Goal: Task Accomplishment & Management: Use online tool/utility

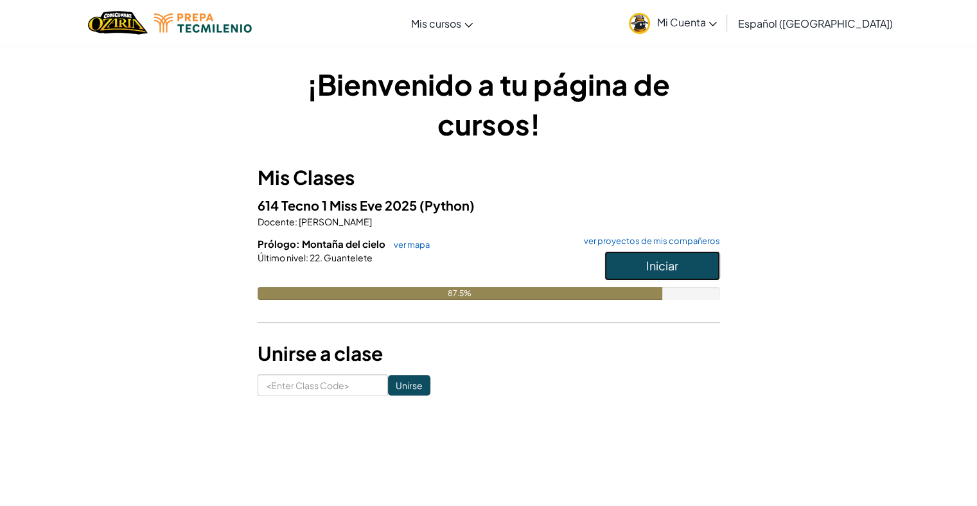
click at [674, 259] on span "Iniciar" at bounding box center [663, 265] width 32 height 15
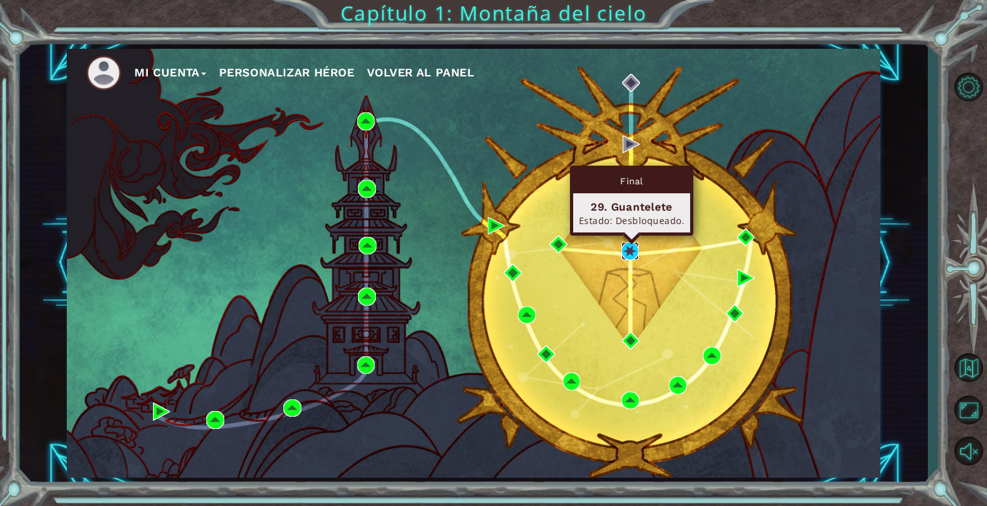
click at [626, 253] on img at bounding box center [630, 251] width 18 height 18
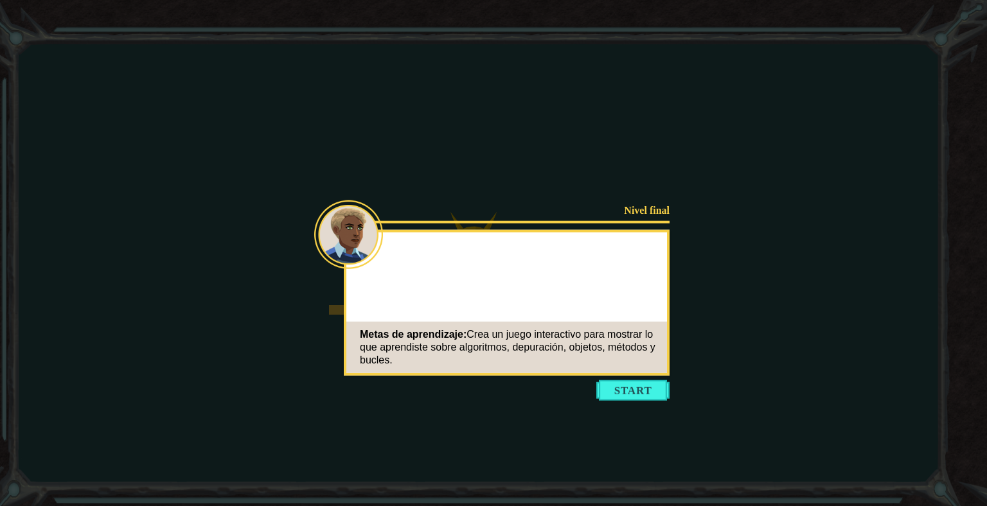
click at [629, 385] on button "Start" at bounding box center [632, 390] width 73 height 21
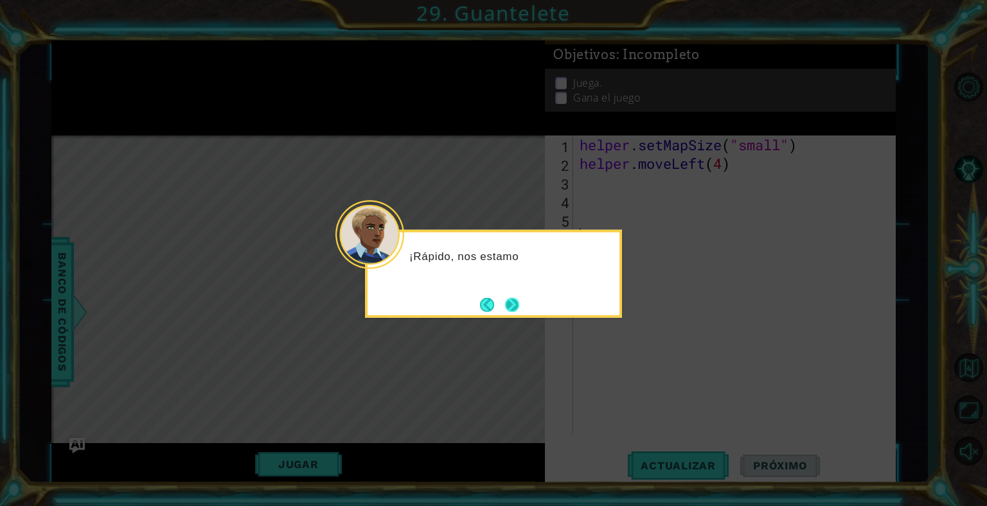
click at [519, 307] on button "Next" at bounding box center [512, 305] width 14 height 14
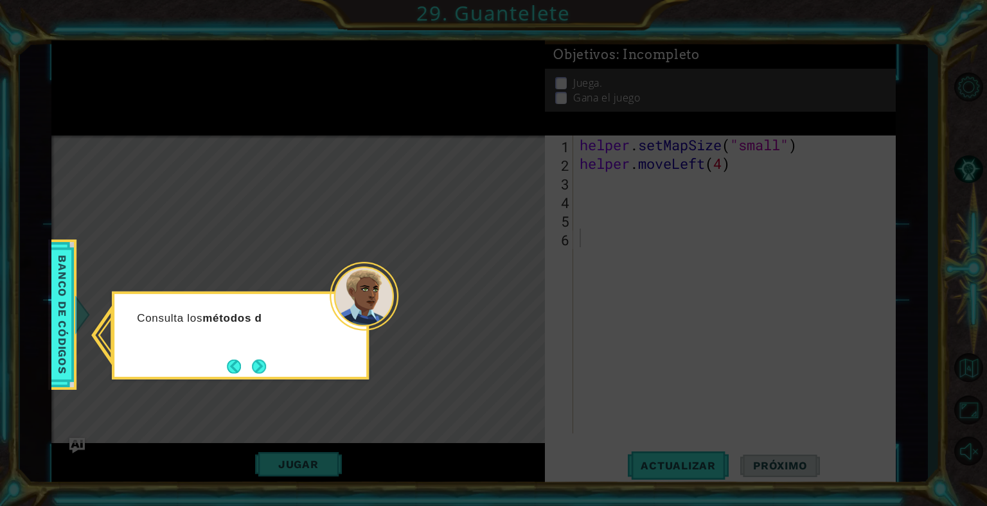
click at [241, 365] on button "Back" at bounding box center [239, 367] width 25 height 14
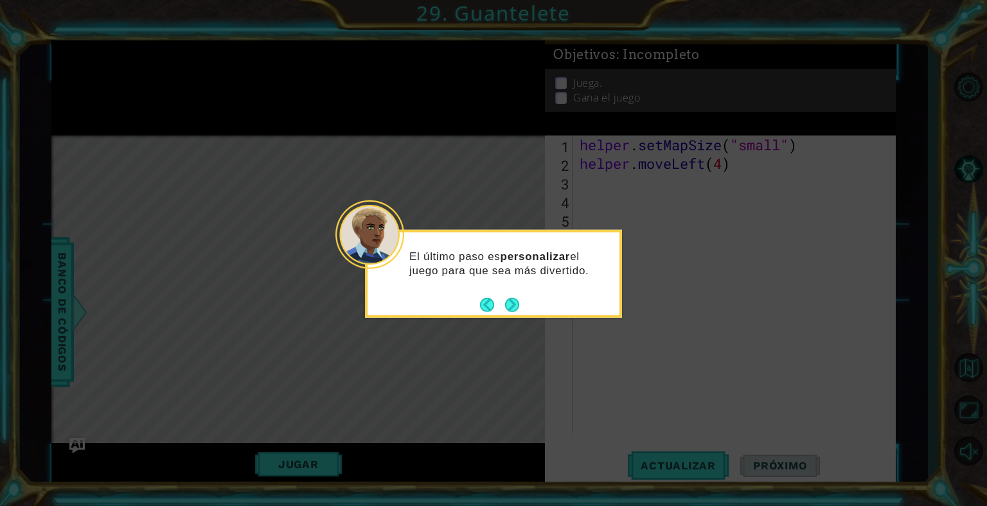
click at [243, 364] on icon at bounding box center [493, 253] width 987 height 506
click at [517, 307] on button "Next" at bounding box center [512, 305] width 14 height 14
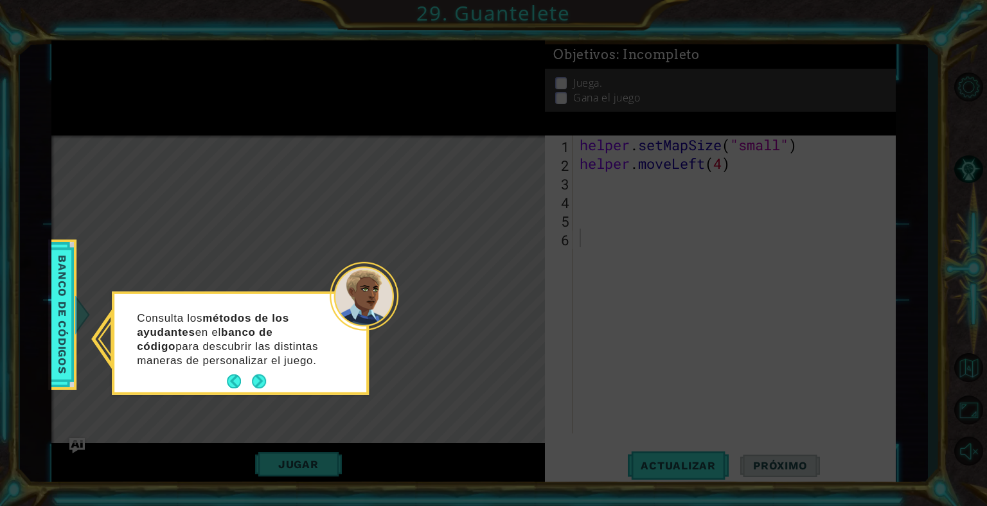
click at [254, 383] on button "Next" at bounding box center [259, 382] width 14 height 14
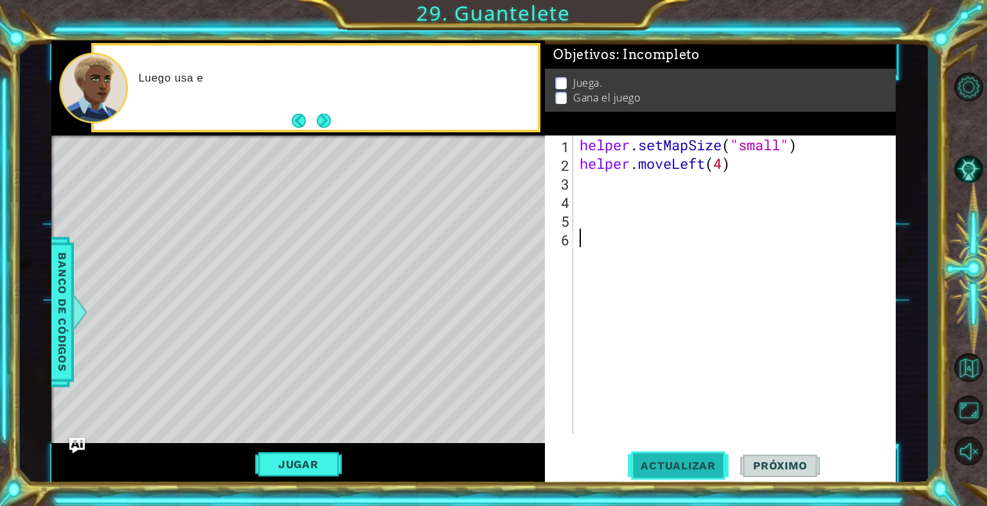
click at [668, 466] on span "Actualizar" at bounding box center [678, 466] width 101 height 13
click at [307, 453] on button "Jugar" at bounding box center [298, 464] width 87 height 24
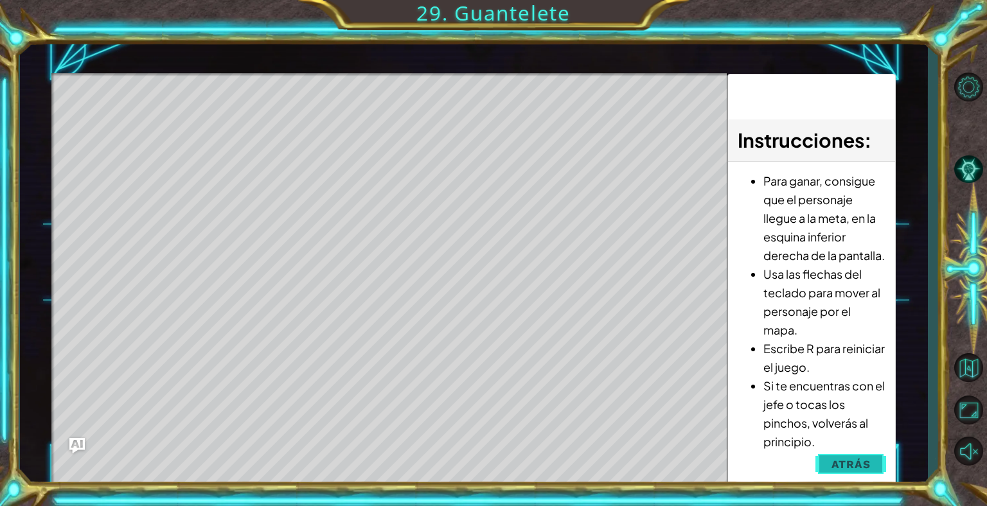
click at [840, 467] on span "Atrás" at bounding box center [851, 464] width 39 height 13
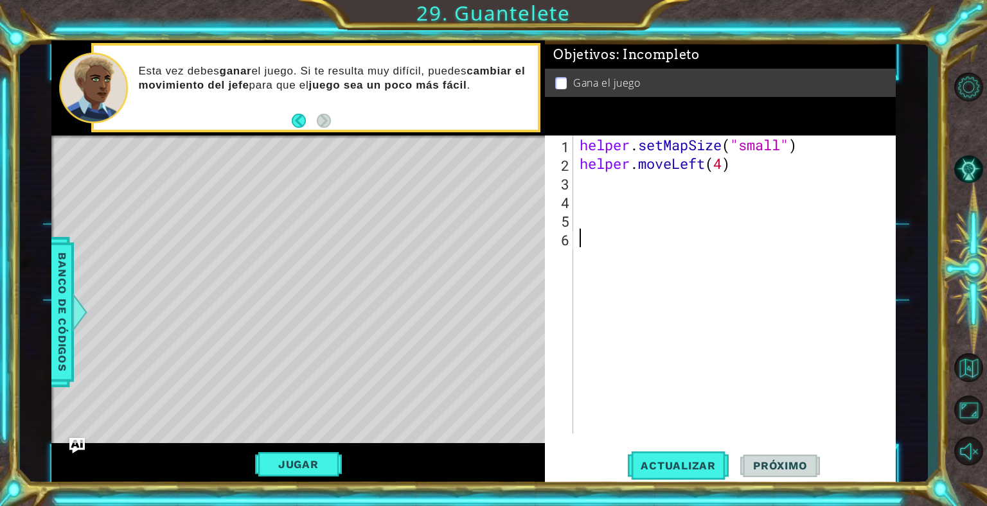
click at [601, 188] on div "helper . setMapSize ( "small" ) helper . moveLeft ( 4 )" at bounding box center [738, 303] width 322 height 335
click at [738, 157] on div "helper . setMapSize ( "small" ) helper . moveLeft ( 4 )" at bounding box center [738, 303] width 322 height 335
type textarea "helper.moveLeft(4)"
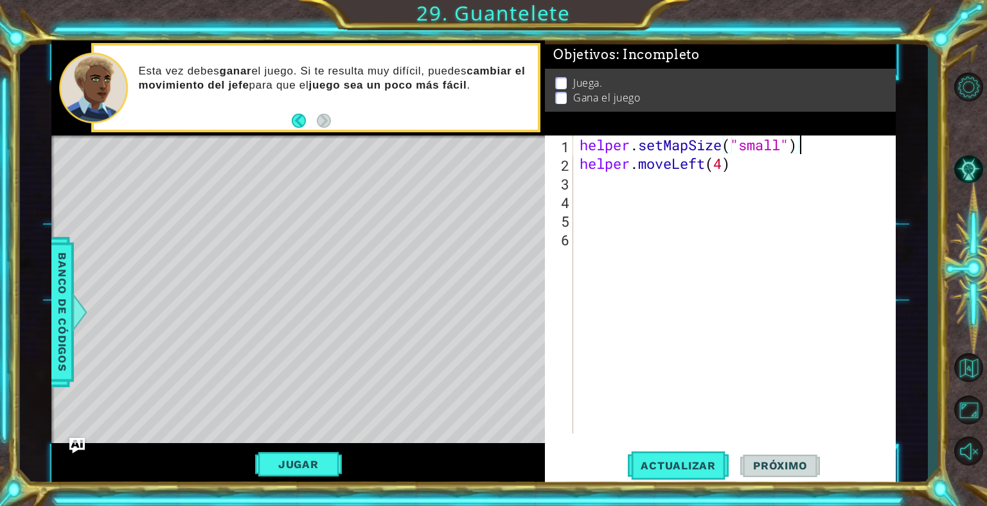
click at [813, 147] on div "helper . setMapSize ( "small" ) helper . moveLeft ( 4 )" at bounding box center [738, 303] width 322 height 335
type textarea "helper.setMapSize("small")"
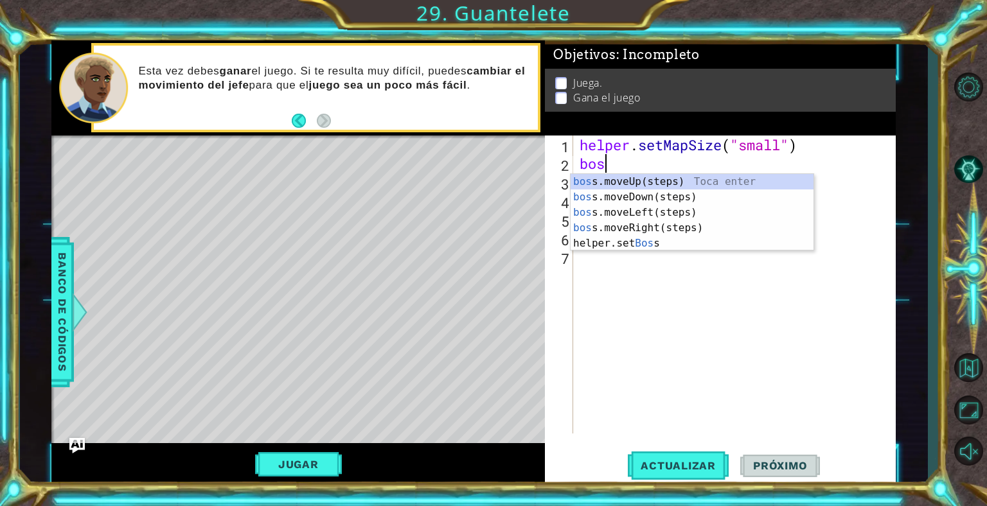
type textarea "boss"
click at [782, 210] on div "boss .moveUp(steps) Toca enter boss .moveDown(steps) Toca enter boss .moveLeft(…" at bounding box center [692, 228] width 243 height 108
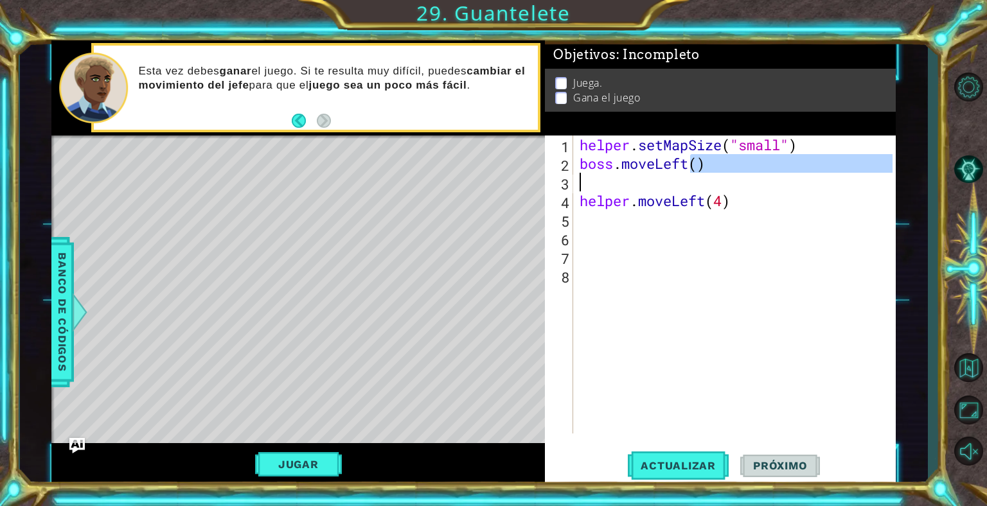
drag, startPoint x: 689, startPoint y: 168, endPoint x: 665, endPoint y: 174, distance: 24.3
click at [665, 174] on div "helper . setMapSize ( "small" ) boss . moveLeft ( ) helper . moveLeft ( 4 )" at bounding box center [738, 303] width 322 height 335
click at [681, 172] on div "helper . setMapSize ( "small" ) boss . moveLeft ( ) helper . moveLeft ( 4 )" at bounding box center [738, 303] width 322 height 335
click at [695, 166] on div "helper . setMapSize ( "small" ) boss . moveLeft ( ) helper . moveLeft ( 4 )" at bounding box center [738, 303] width 322 height 335
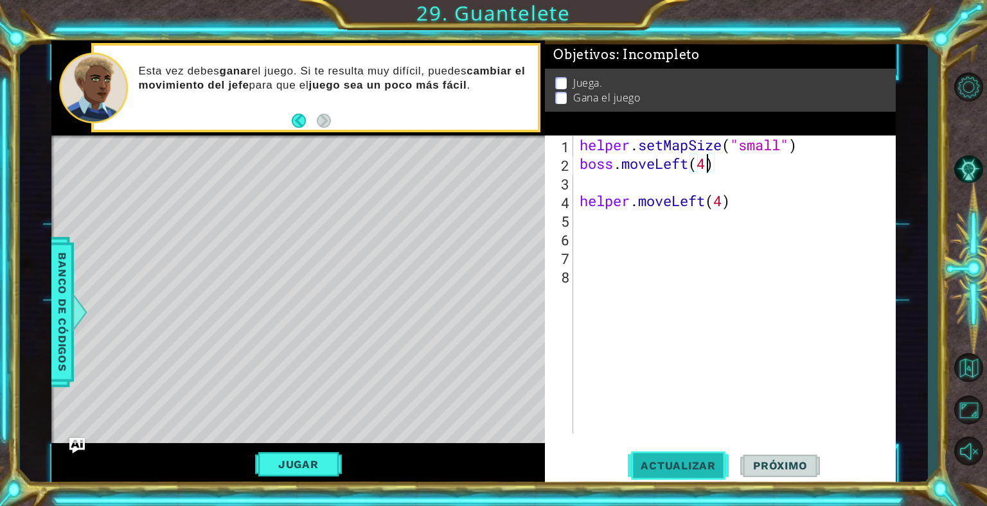
click at [722, 462] on span "Actualizar" at bounding box center [678, 466] width 101 height 13
click at [640, 199] on div "helper . setMapSize ( "small" ) boss . moveLeft ( 4 ) helper . moveLeft ( 4 )" at bounding box center [738, 303] width 322 height 335
type textarea "helper.moveLeft(4)"
click at [631, 193] on div "helper . setMapSize ( "small" ) boss . moveLeft ( 4 ) helper . moveLeft ( 4 )" at bounding box center [738, 303] width 322 height 335
click at [630, 177] on div "helper . setMapSize ( "small" ) boss . moveLeft ( 4 ) helper . moveLeft ( 4 )" at bounding box center [738, 303] width 322 height 335
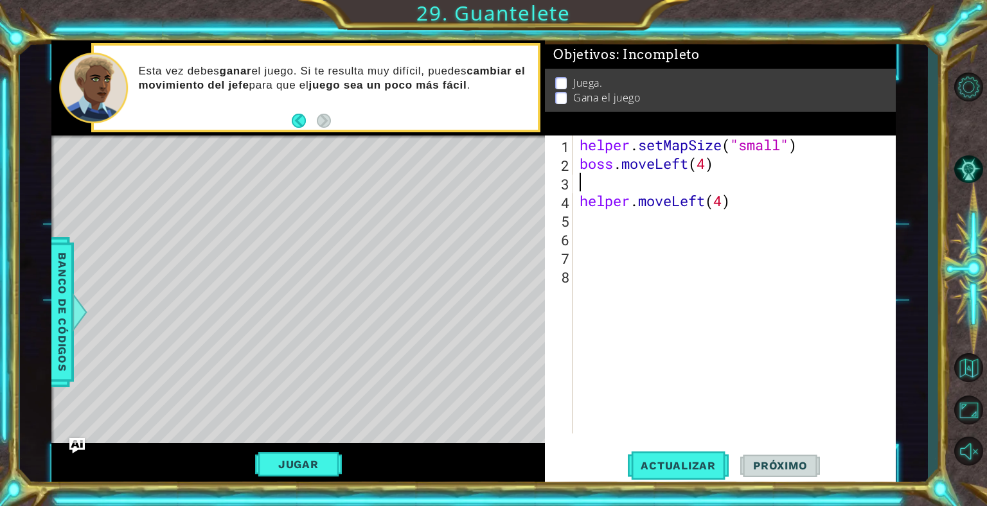
scroll to position [0, 0]
type textarea "boss.moveLeft(4)"
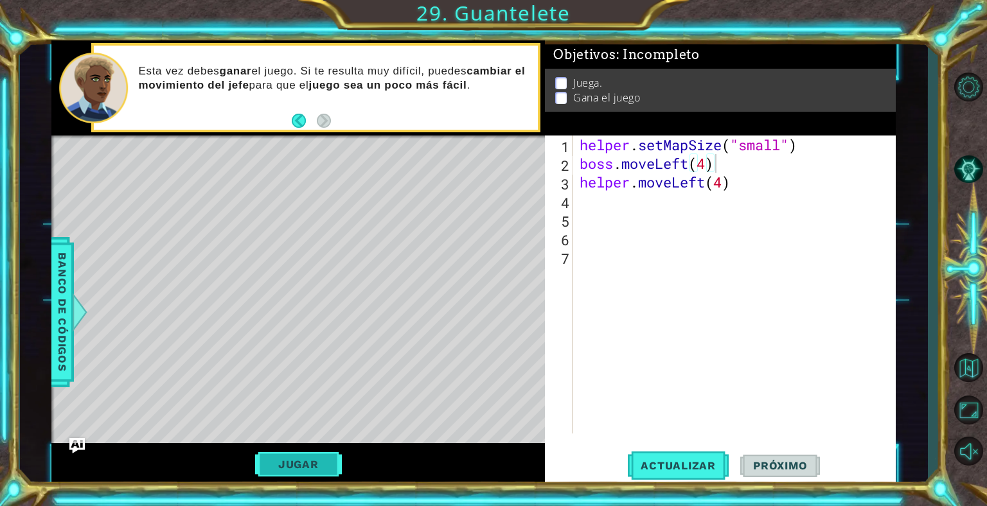
click at [283, 472] on button "Jugar" at bounding box center [298, 464] width 87 height 24
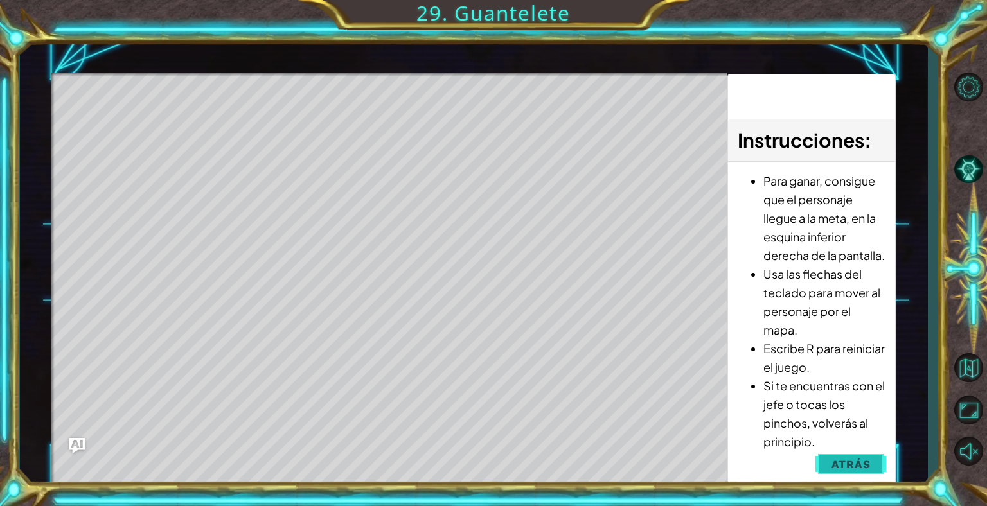
click at [859, 458] on span "Atrás" at bounding box center [851, 464] width 39 height 13
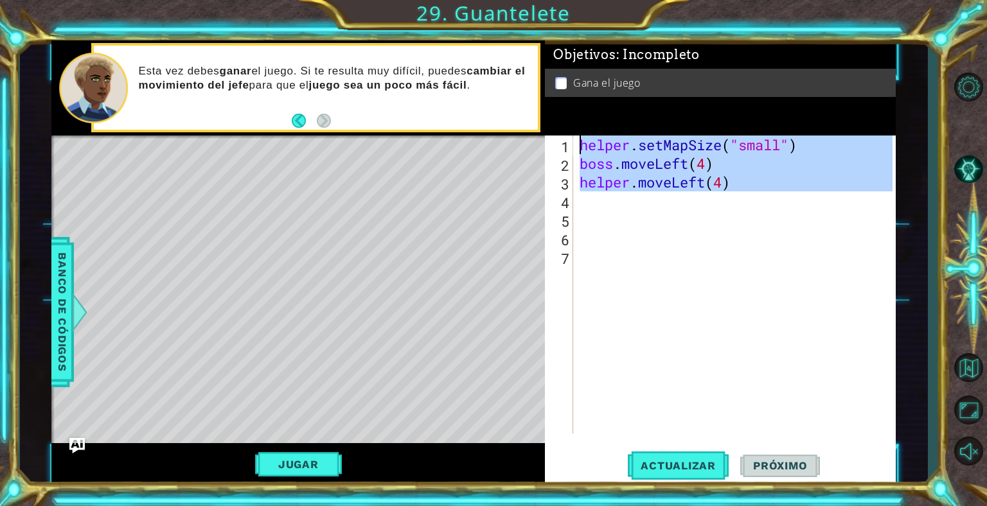
drag, startPoint x: 776, startPoint y: 202, endPoint x: 563, endPoint y: 110, distance: 232.3
click at [563, 110] on div "Objetivos : Incompleto Gana el juego 1 2 3 4 5 6 7 helper . setMapSize ( "small…" at bounding box center [720, 262] width 351 height 445
type textarea "helper.setMapSize("small") boss.moveLeft(4)"
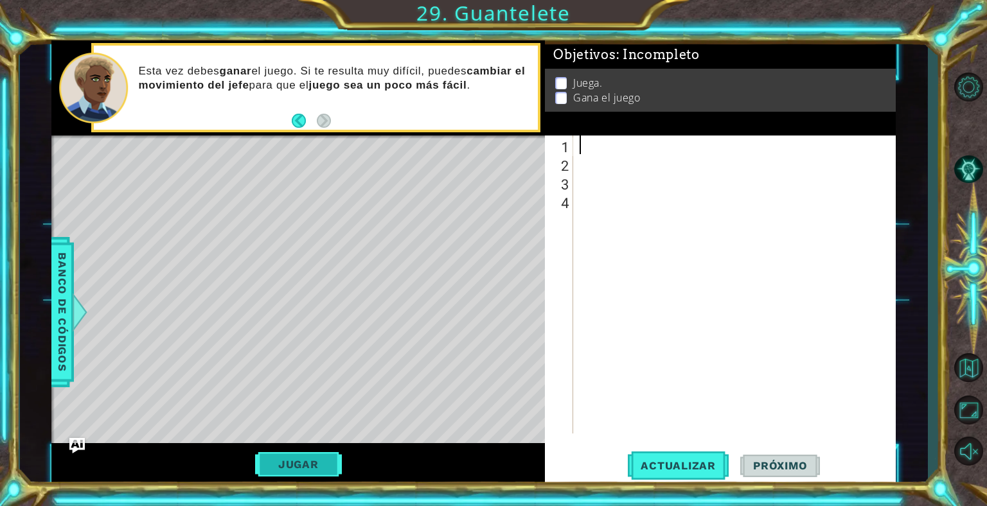
click at [297, 468] on button "Jugar" at bounding box center [298, 464] width 87 height 24
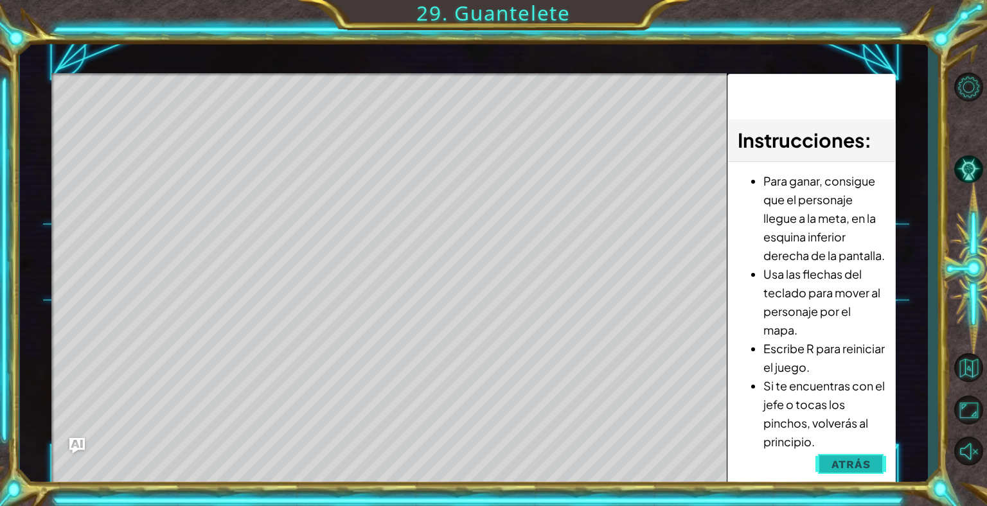
click at [860, 467] on span "Atrás" at bounding box center [851, 464] width 39 height 13
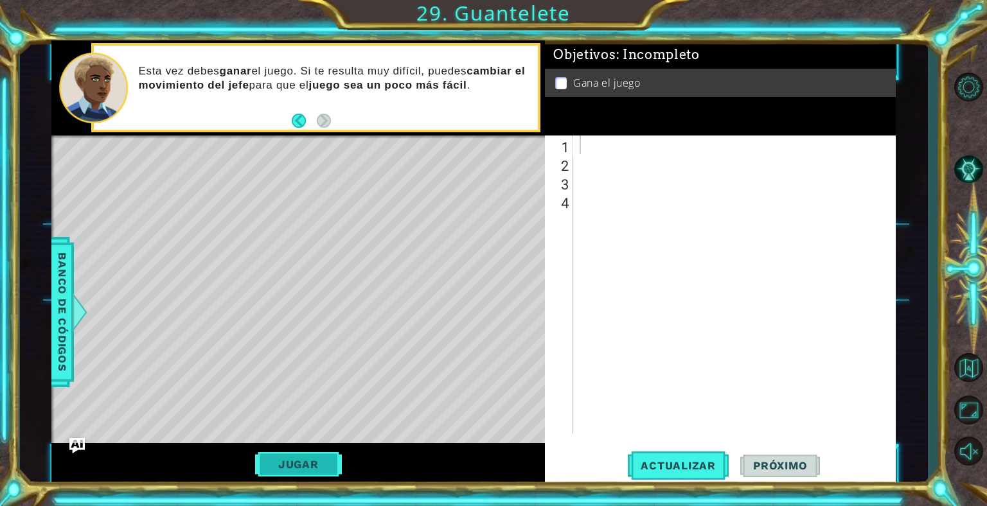
click at [312, 460] on button "Jugar" at bounding box center [298, 464] width 87 height 24
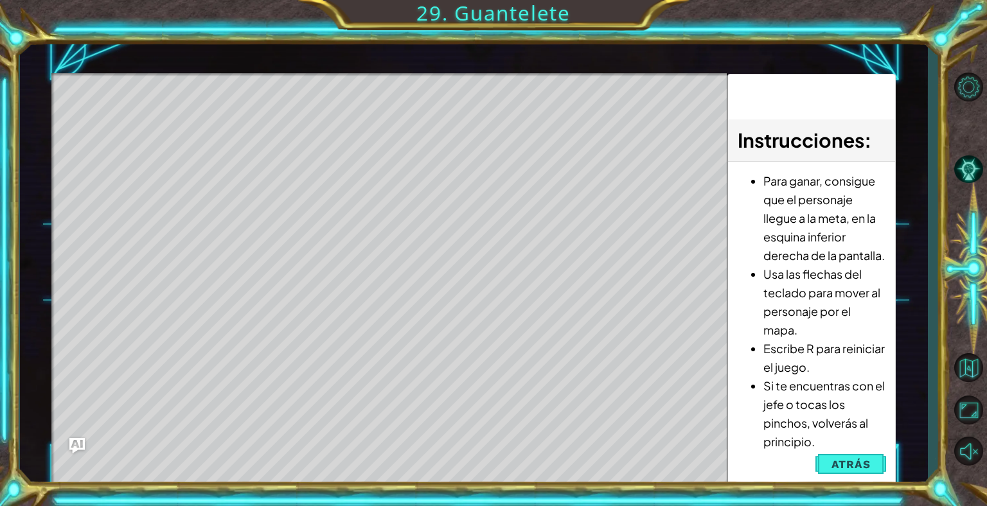
click at [852, 445] on li "Si te encuentras con el jefe o tocas los pinchos, volverás al principio." at bounding box center [824, 414] width 123 height 75
click at [850, 467] on span "Atrás" at bounding box center [851, 464] width 39 height 13
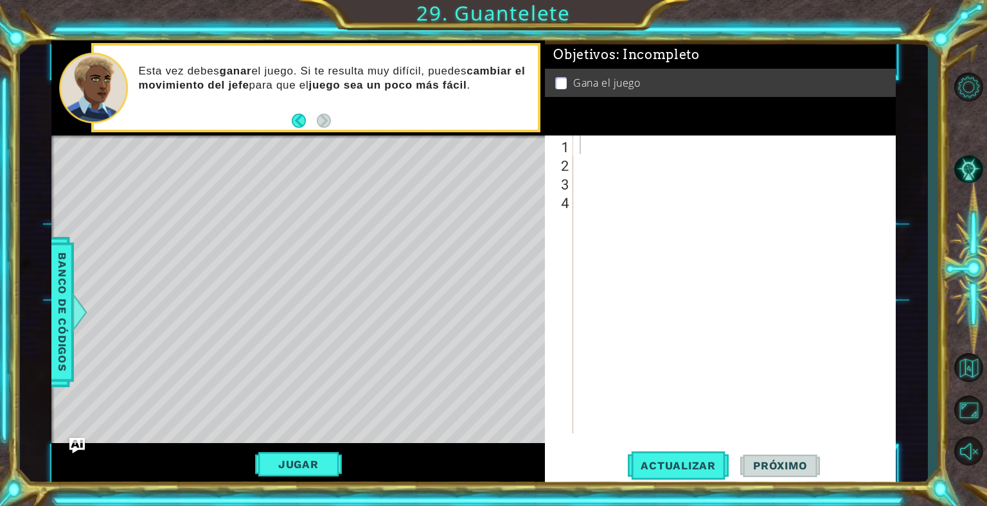
click at [603, 140] on div at bounding box center [738, 303] width 322 height 335
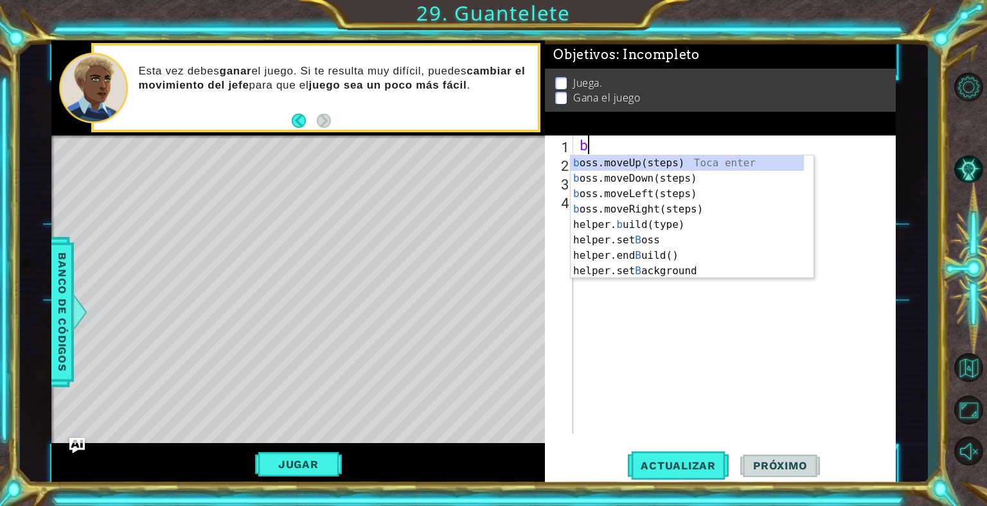
type textarea "bo"
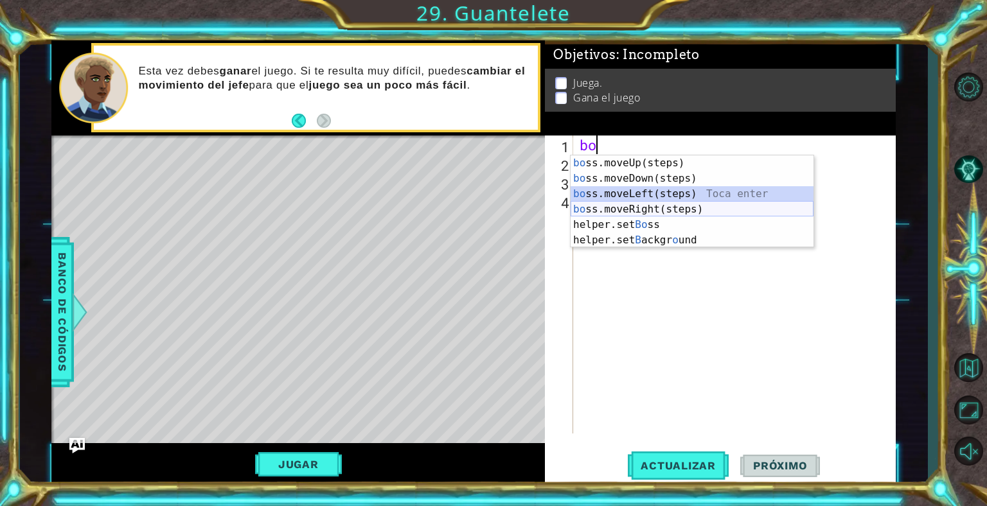
click at [644, 215] on div "bo ss.moveUp(steps) Toca enter bo ss.moveDown(steps) Toca enter bo ss.moveLeft(…" at bounding box center [692, 217] width 243 height 123
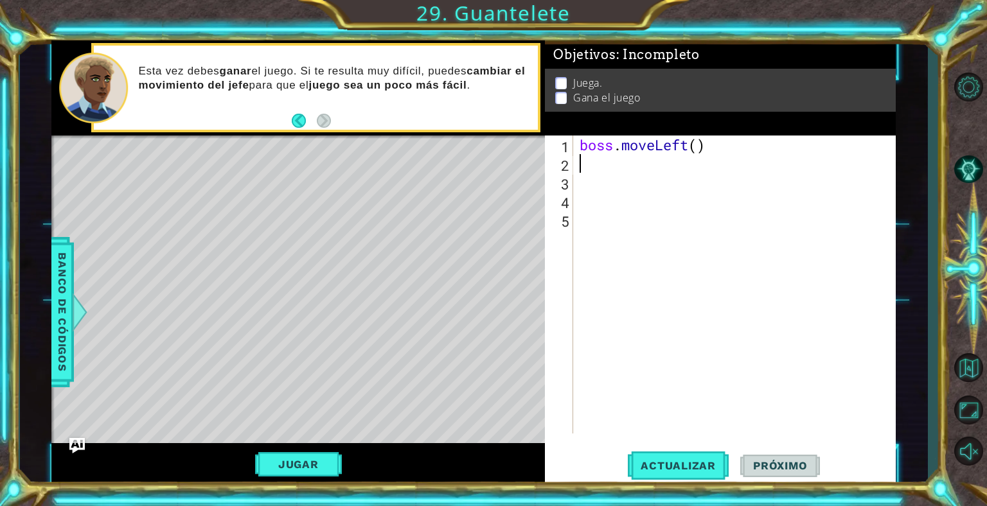
click at [694, 156] on div "boss . moveLeft ( )" at bounding box center [738, 303] width 322 height 335
click at [699, 143] on div "boss . moveLeft ( )" at bounding box center [738, 303] width 322 height 335
type textarea "boss.moveLeft(4)"
click at [725, 464] on span "Actualizar" at bounding box center [678, 466] width 101 height 13
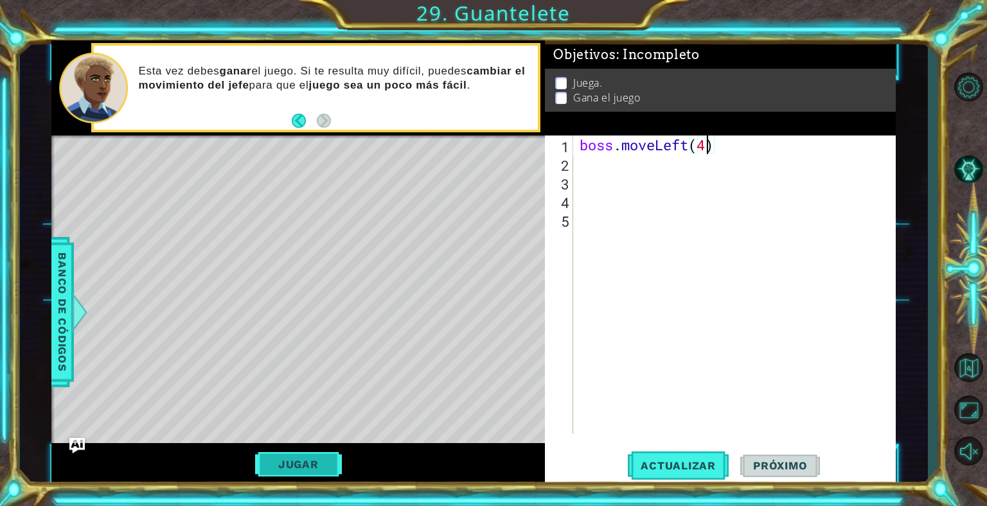
click at [307, 458] on button "Jugar" at bounding box center [298, 464] width 87 height 24
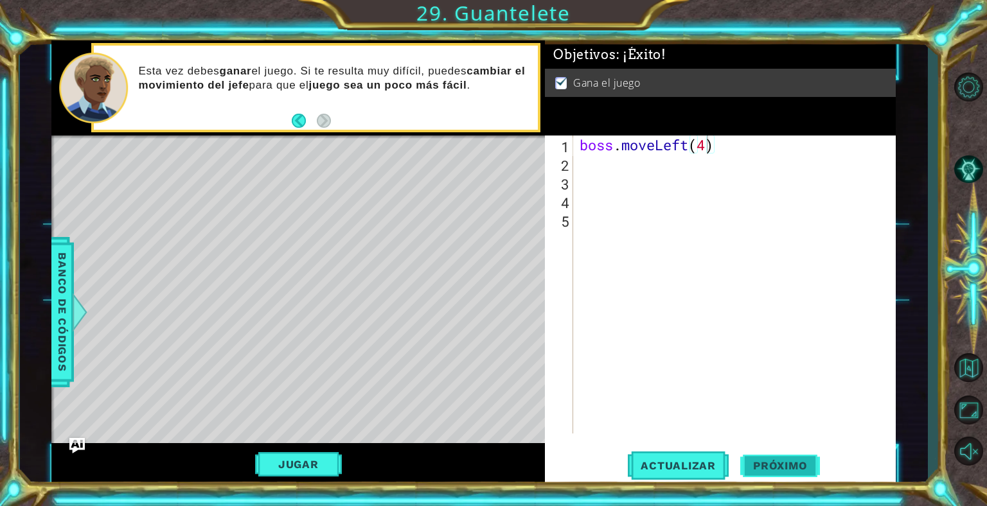
click at [810, 469] on span "Próximo" at bounding box center [780, 467] width 80 height 13
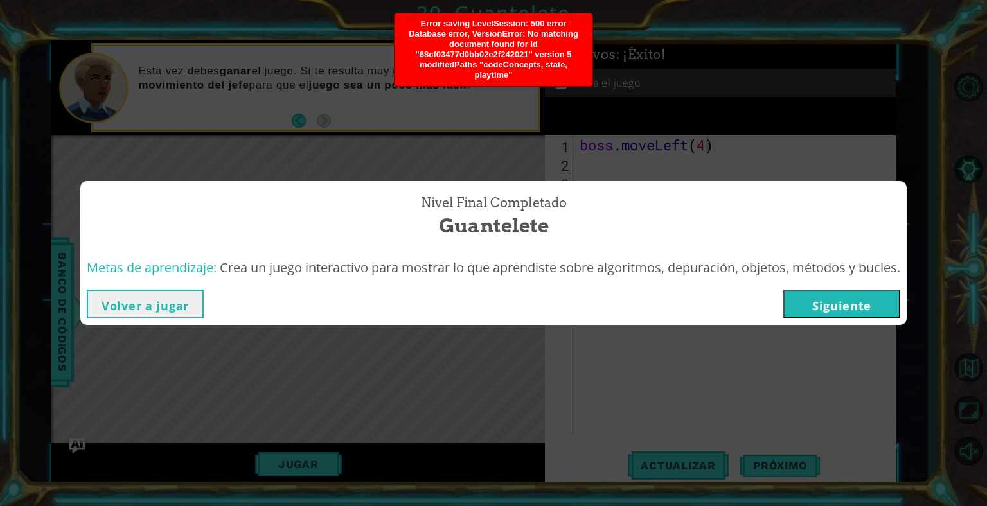
click at [843, 311] on button "Siguiente" at bounding box center [841, 304] width 117 height 29
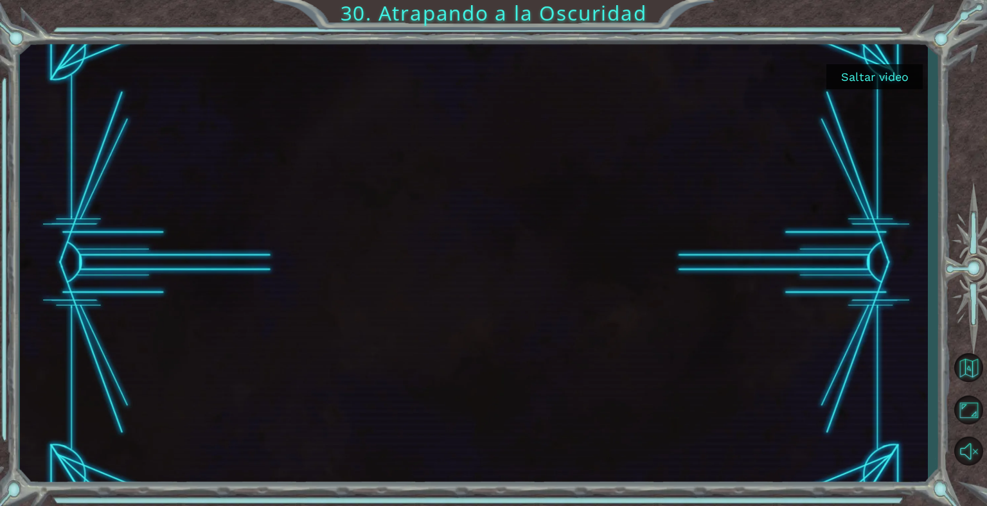
click at [871, 72] on button "Saltar video" at bounding box center [874, 76] width 96 height 25
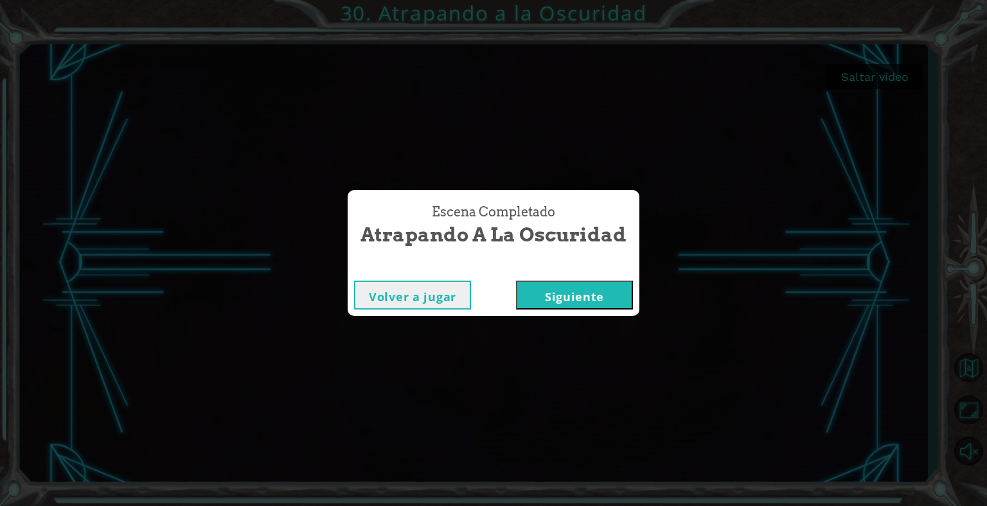
click at [557, 300] on button "Siguiente" at bounding box center [574, 295] width 117 height 29
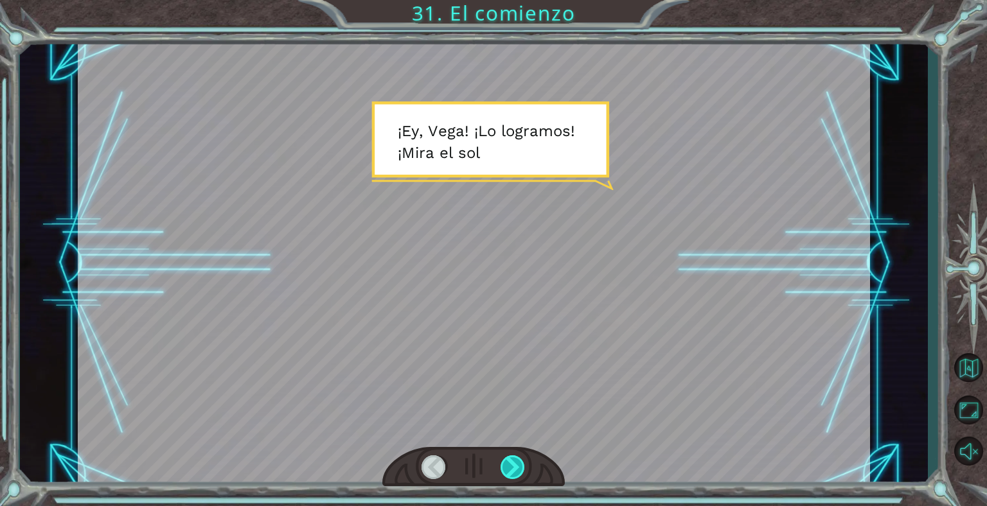
click at [510, 467] on div at bounding box center [514, 468] width 26 height 24
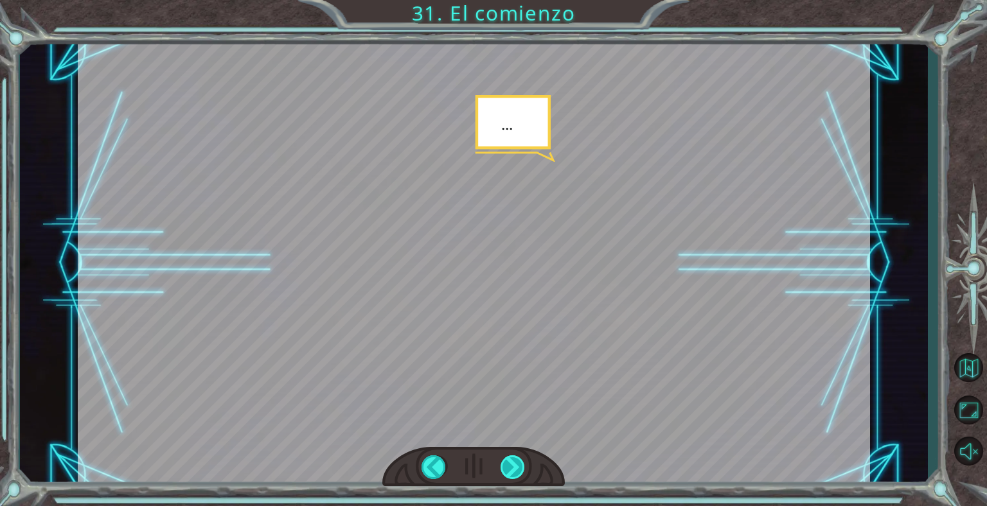
click at [510, 467] on div at bounding box center [514, 468] width 26 height 24
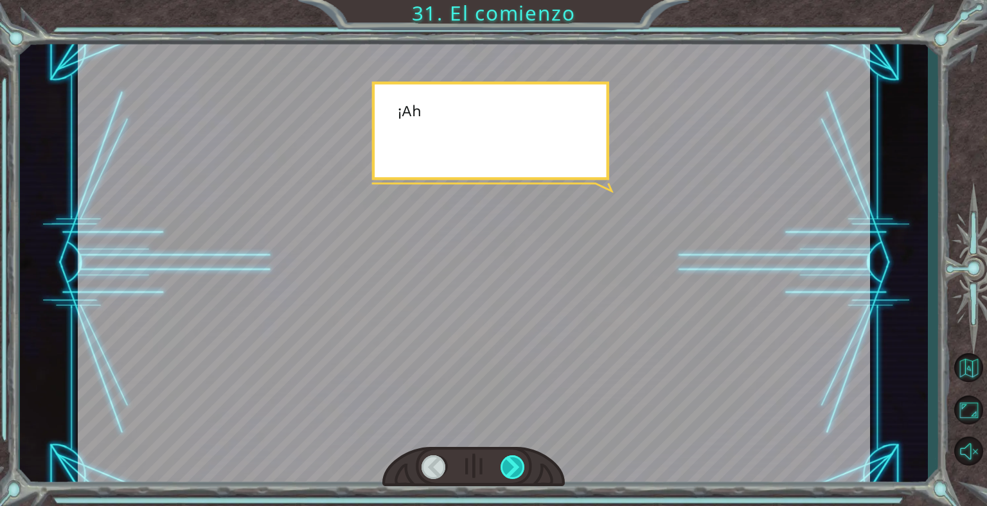
click at [510, 467] on div at bounding box center [514, 468] width 26 height 24
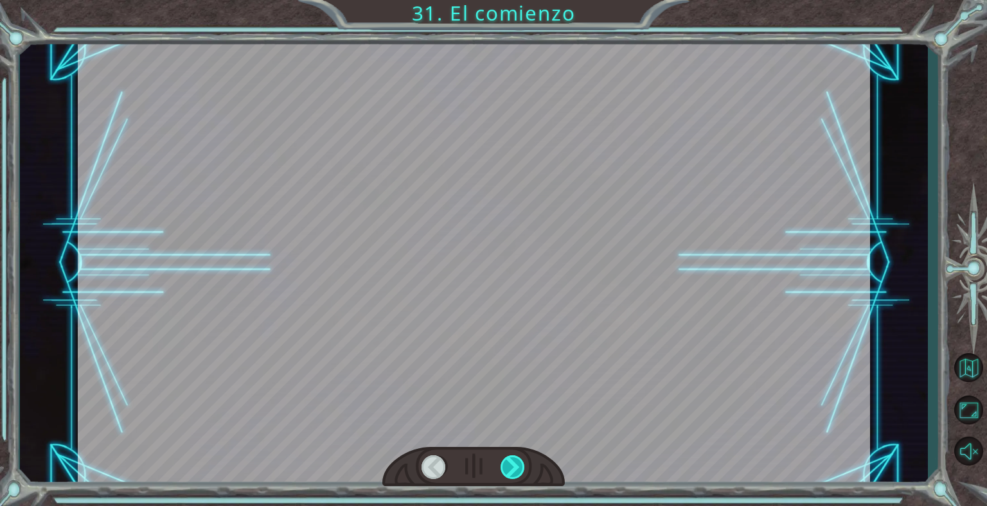
click at [510, 467] on div at bounding box center [514, 468] width 26 height 24
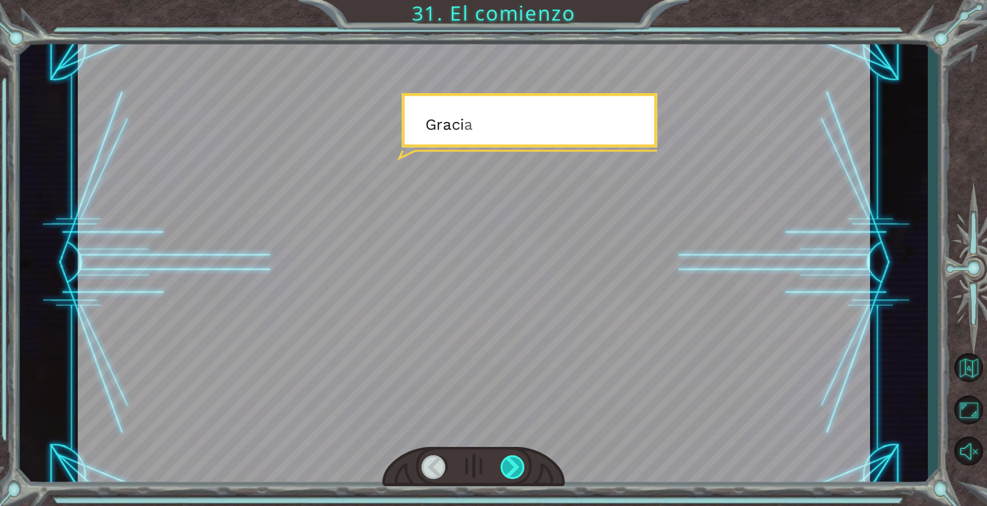
click at [510, 467] on div at bounding box center [514, 468] width 26 height 24
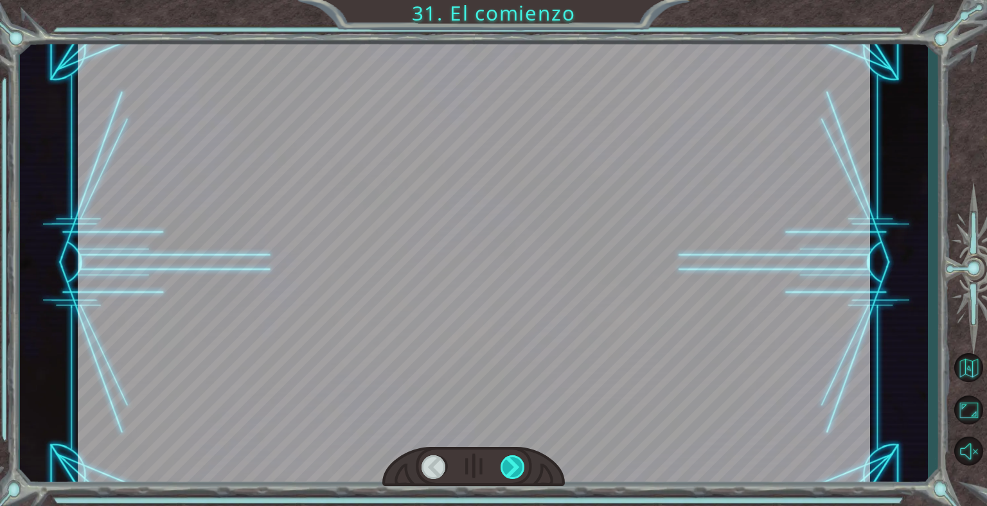
click at [510, 467] on div at bounding box center [514, 468] width 26 height 24
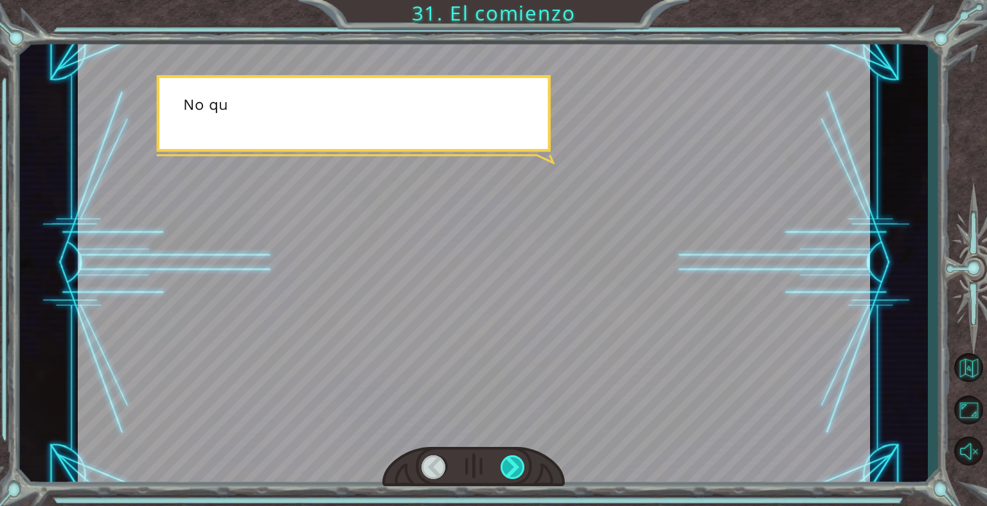
click at [510, 467] on div at bounding box center [514, 468] width 26 height 24
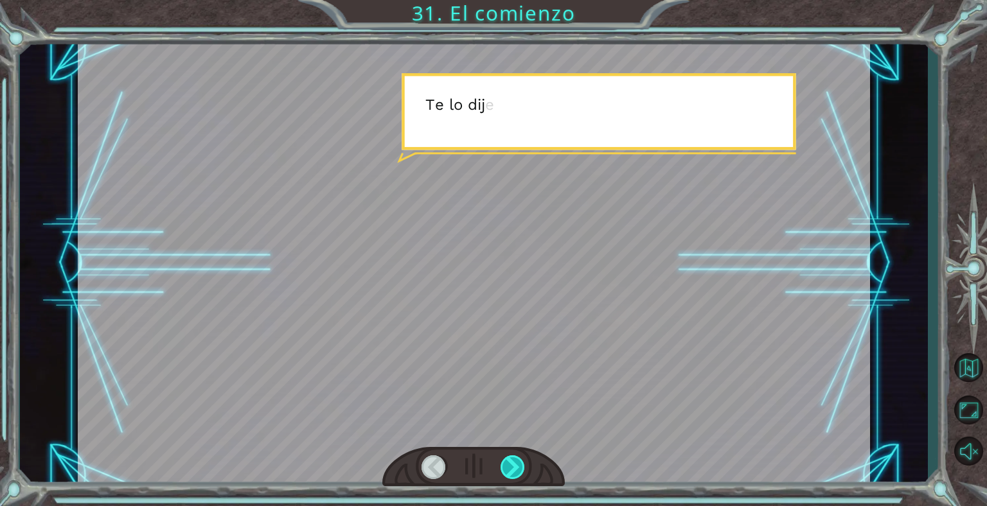
click at [510, 467] on div at bounding box center [514, 468] width 26 height 24
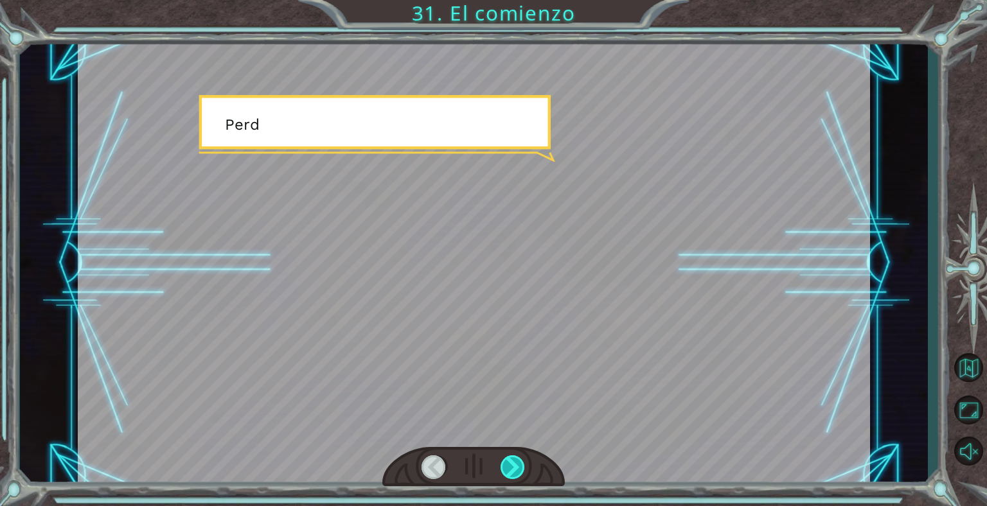
click at [510, 467] on div at bounding box center [514, 468] width 26 height 24
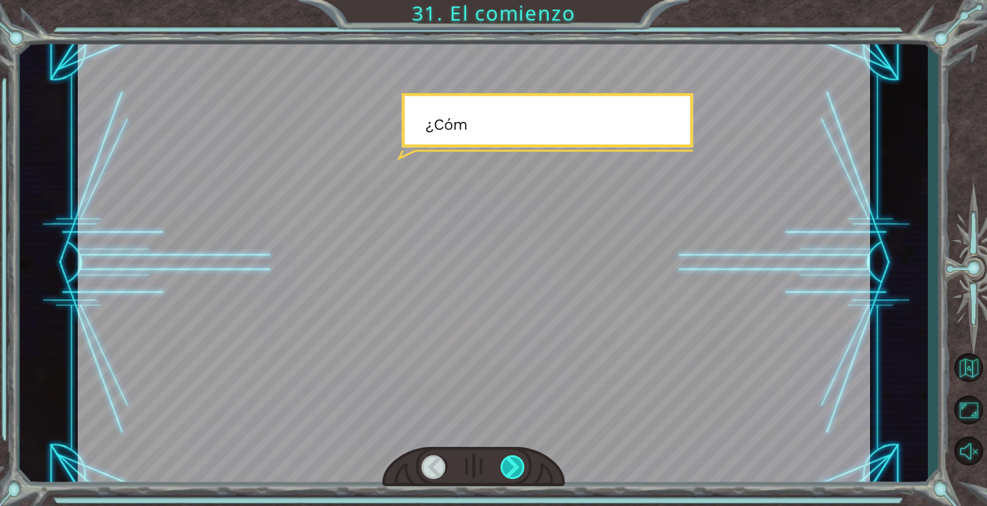
click at [510, 467] on div at bounding box center [514, 468] width 26 height 24
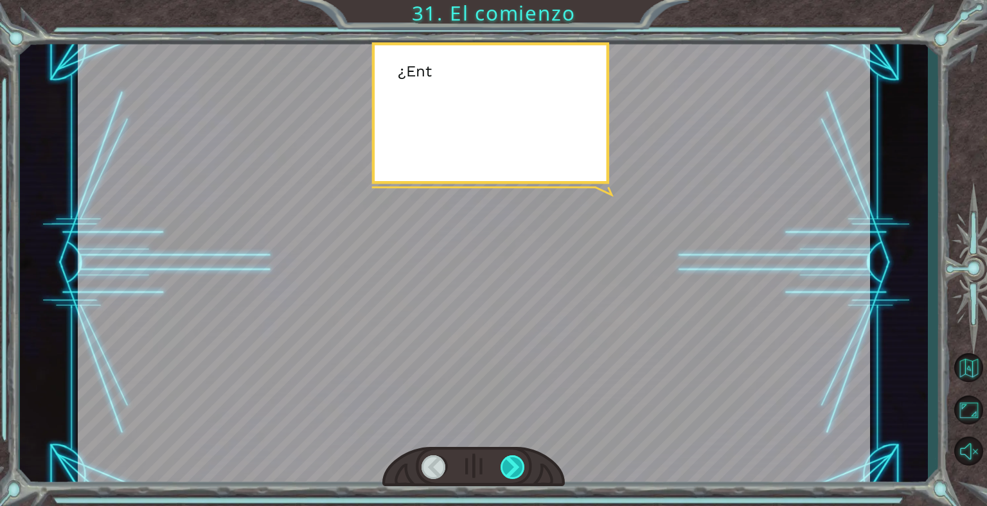
click at [510, 467] on div at bounding box center [514, 468] width 26 height 24
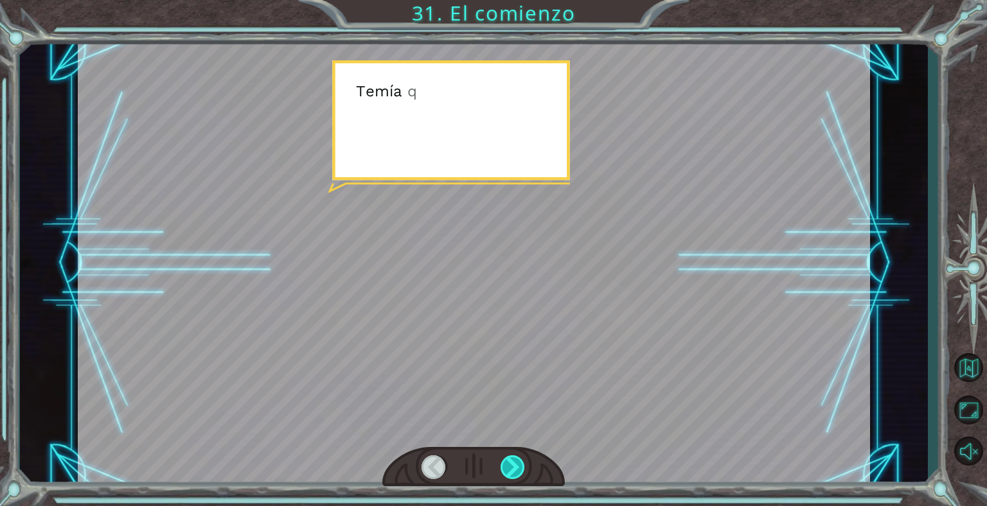
click at [510, 467] on div at bounding box center [514, 468] width 26 height 24
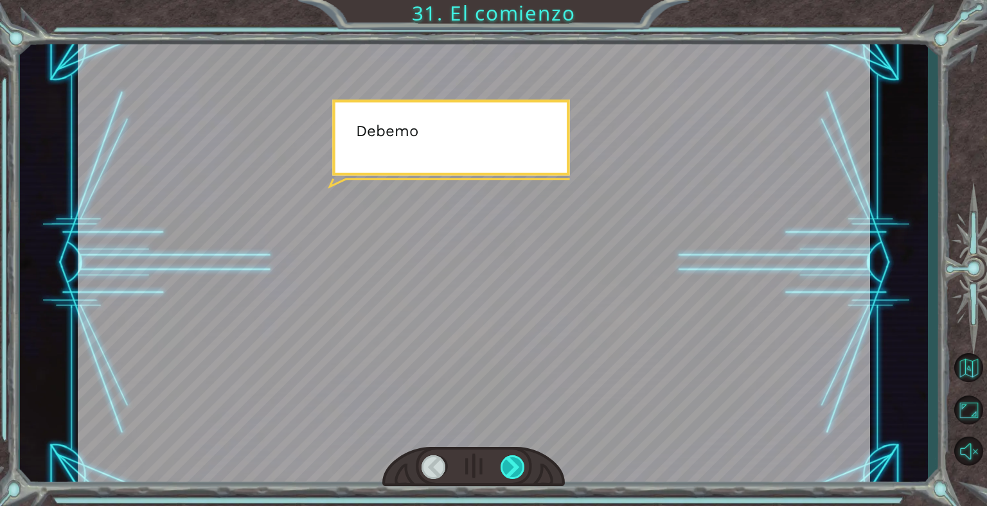
click at [510, 467] on div at bounding box center [514, 468] width 26 height 24
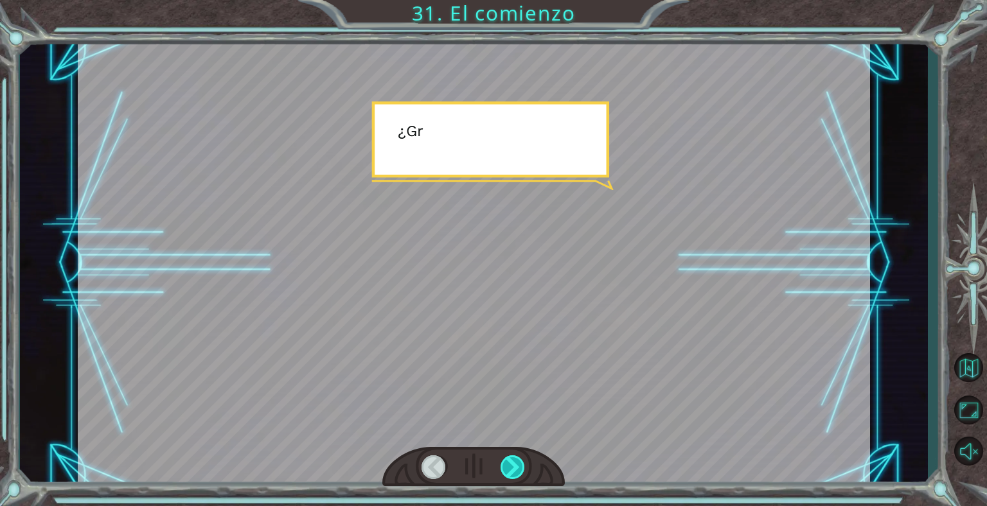
click at [510, 467] on div at bounding box center [514, 468] width 26 height 24
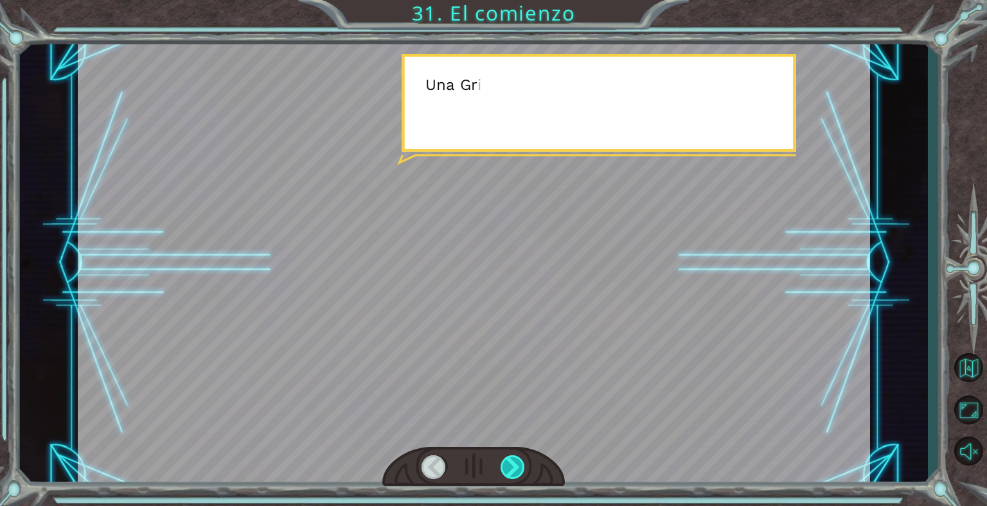
click at [510, 467] on div at bounding box center [514, 468] width 26 height 24
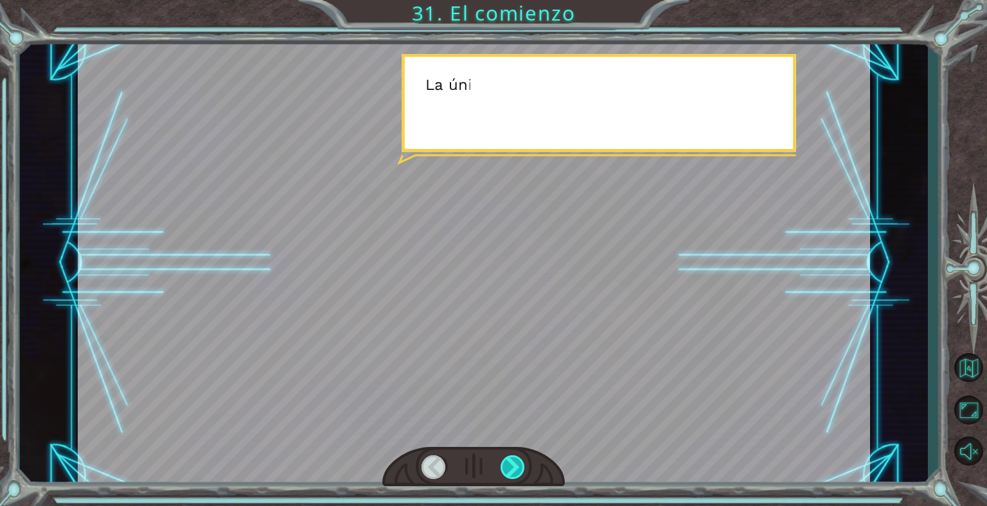
click at [510, 467] on div at bounding box center [514, 468] width 26 height 24
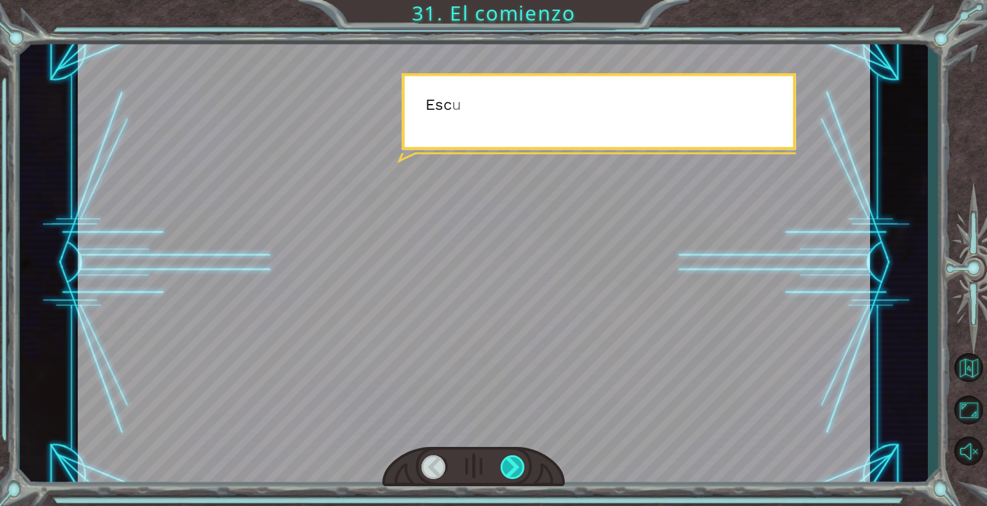
click at [510, 467] on div at bounding box center [514, 468] width 26 height 24
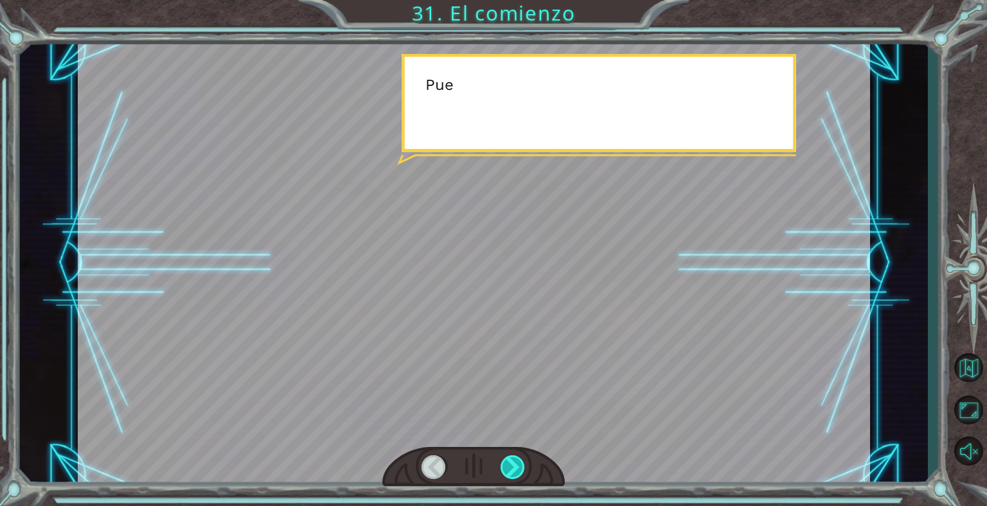
click at [510, 467] on div at bounding box center [514, 468] width 26 height 24
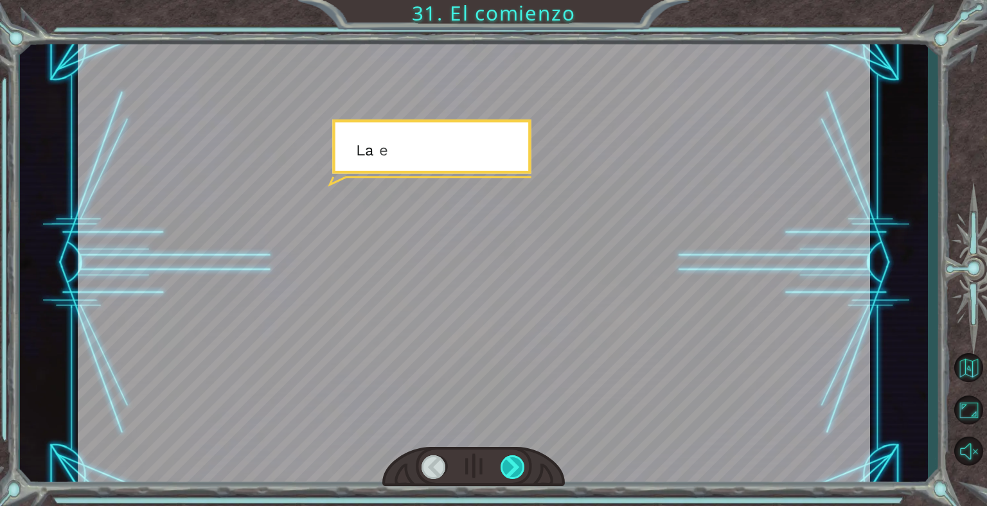
click at [510, 467] on div at bounding box center [514, 468] width 26 height 24
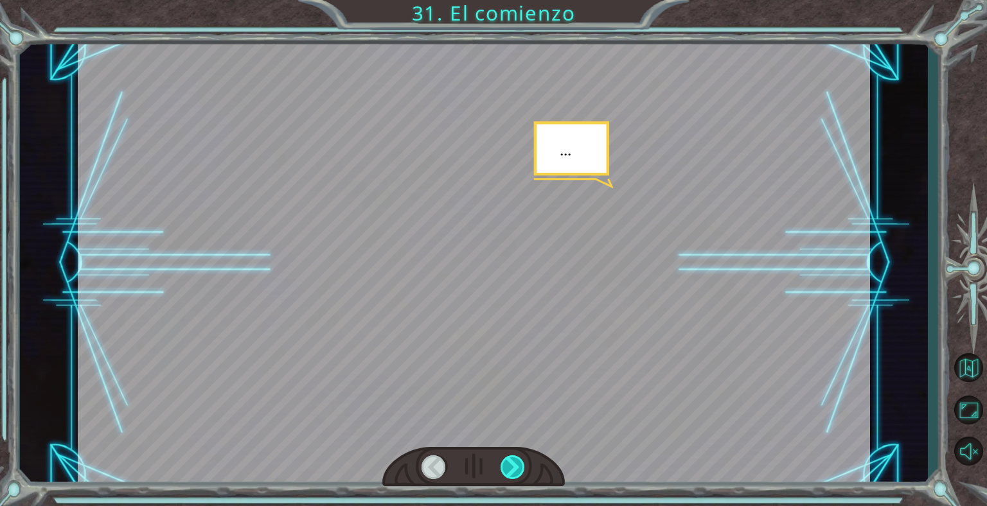
click at [510, 467] on div at bounding box center [514, 468] width 26 height 24
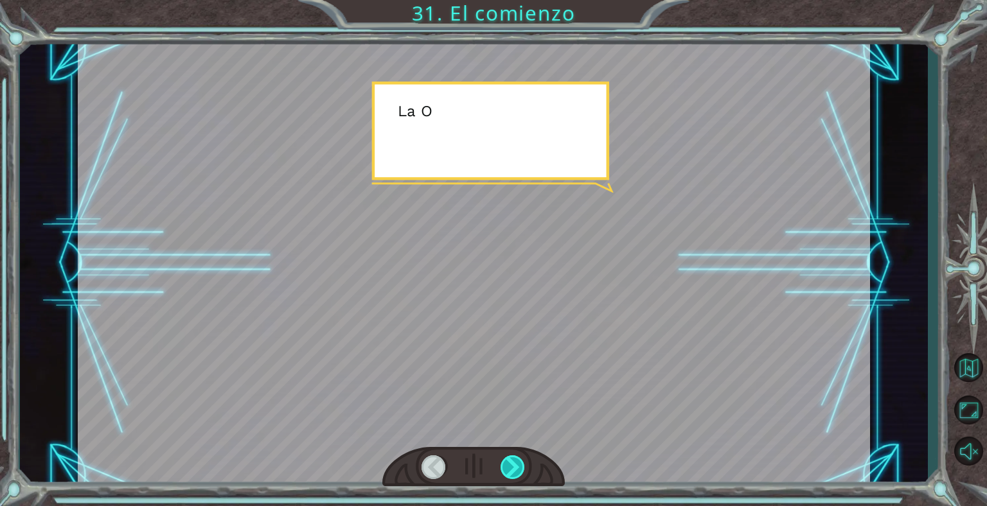
click at [510, 467] on div at bounding box center [514, 468] width 26 height 24
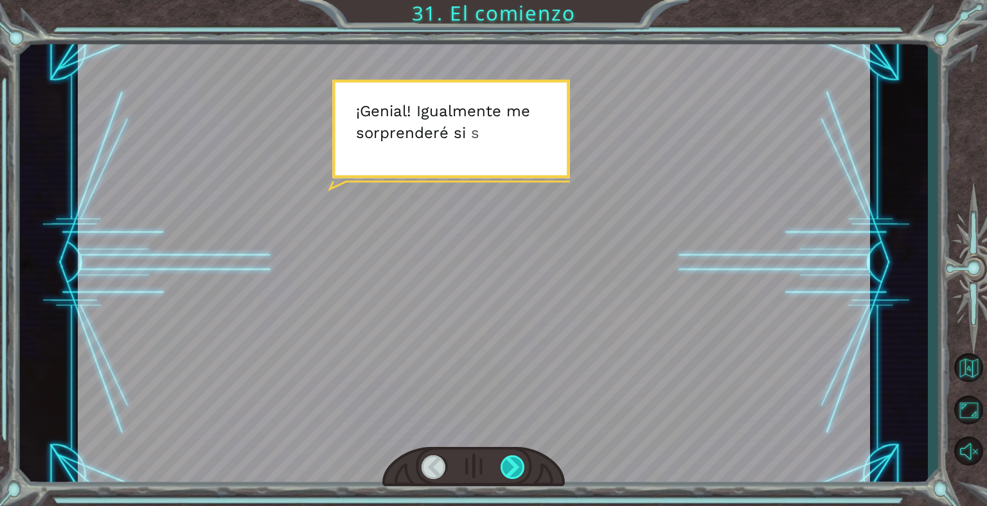
click at [510, 467] on div at bounding box center [514, 468] width 26 height 24
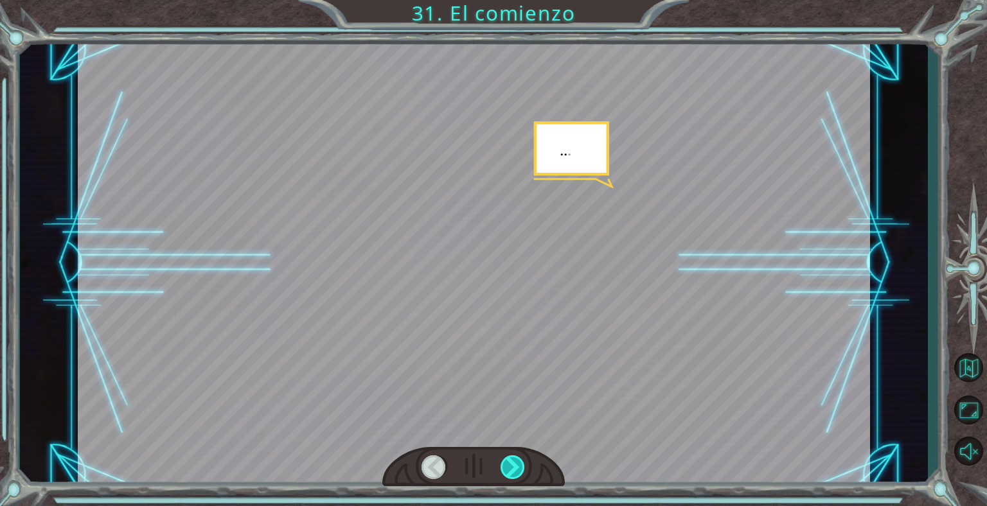
click at [510, 467] on div at bounding box center [514, 468] width 26 height 24
click at [511, 467] on div at bounding box center [514, 468] width 26 height 24
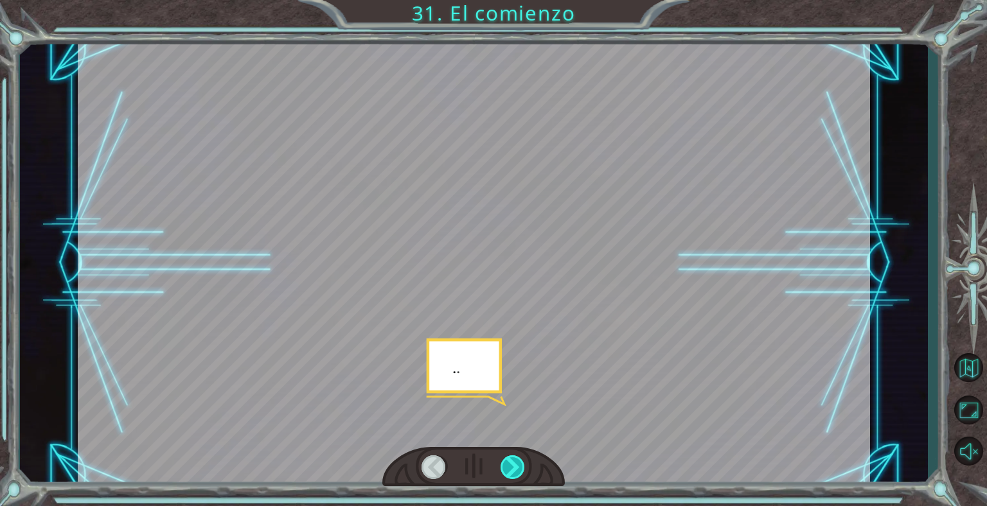
click at [511, 467] on div at bounding box center [514, 468] width 26 height 24
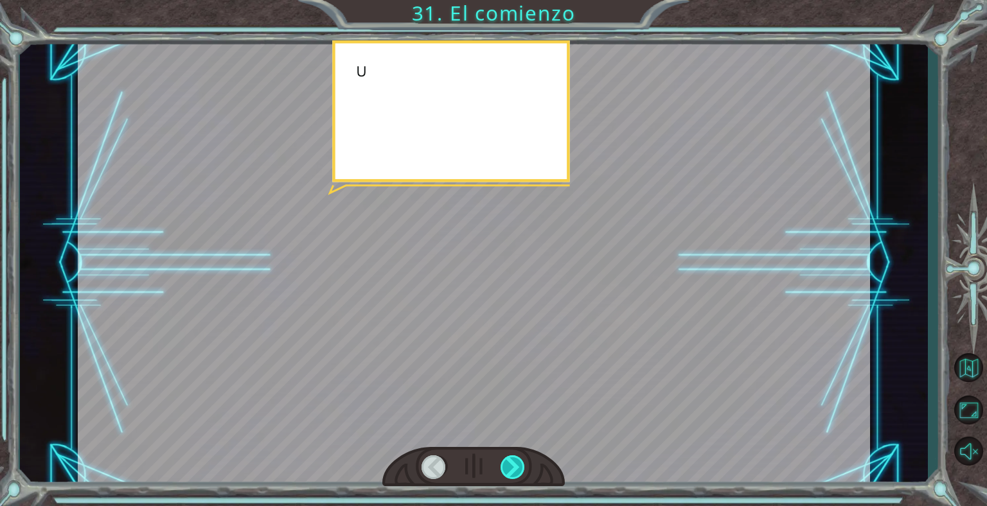
click at [511, 467] on div at bounding box center [514, 468] width 26 height 24
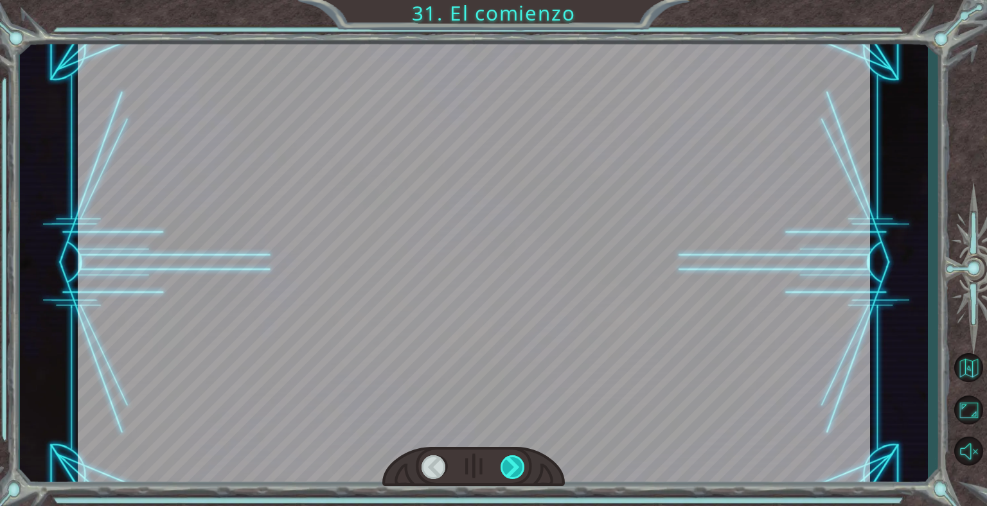
click at [511, 467] on div at bounding box center [514, 468] width 26 height 24
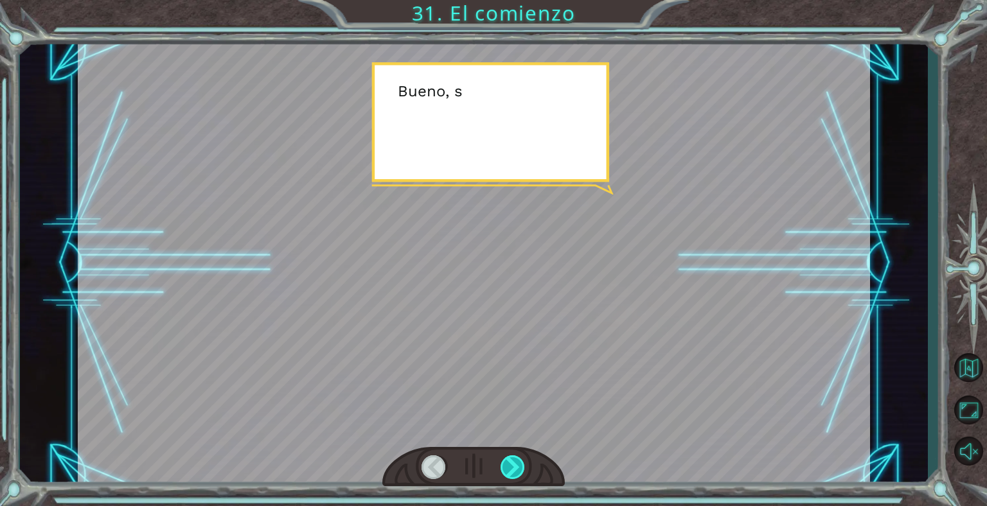
click at [511, 467] on div at bounding box center [514, 468] width 26 height 24
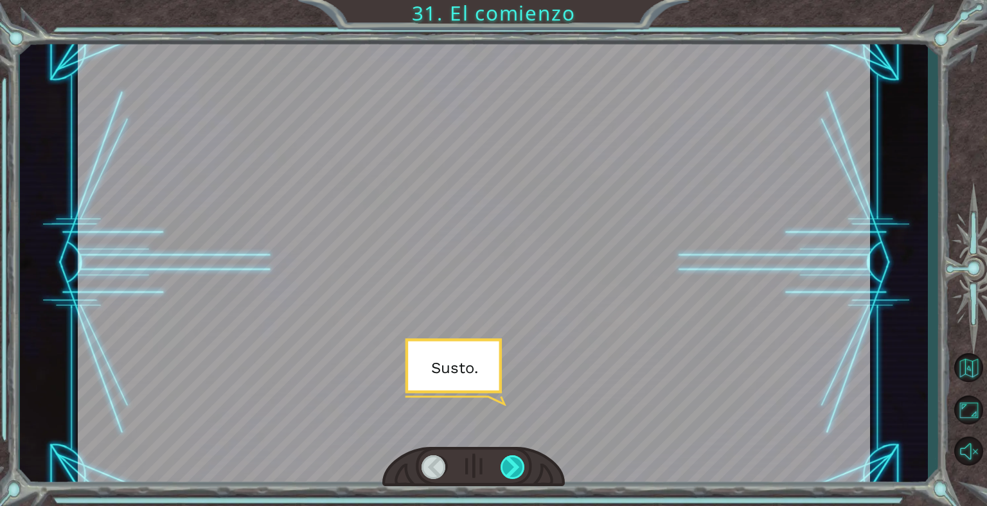
click at [511, 467] on div at bounding box center [514, 468] width 26 height 24
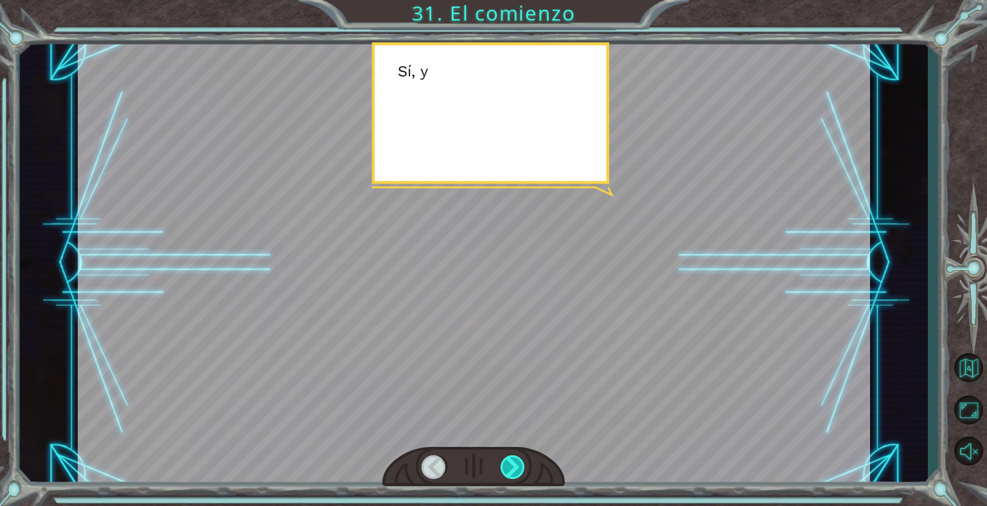
click at [511, 467] on div at bounding box center [514, 468] width 26 height 24
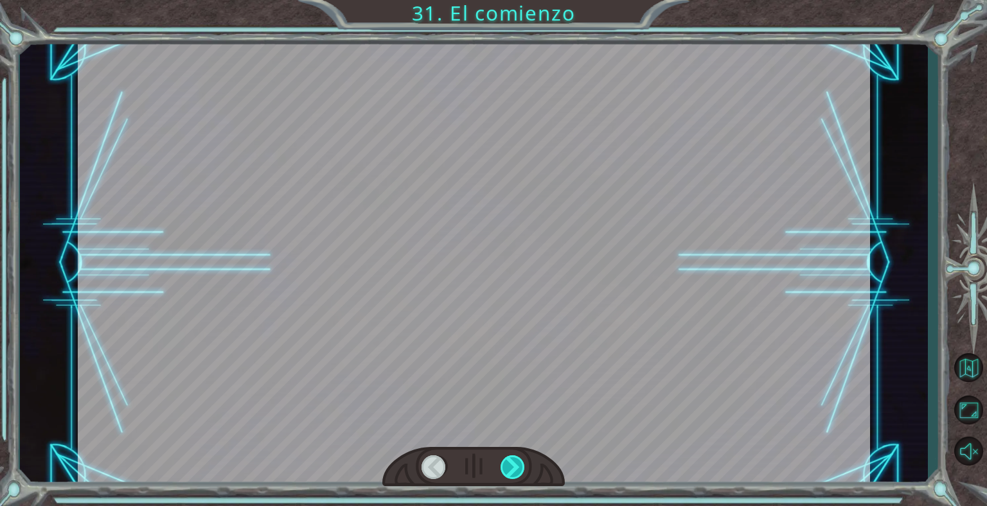
click at [511, 467] on div at bounding box center [514, 468] width 26 height 24
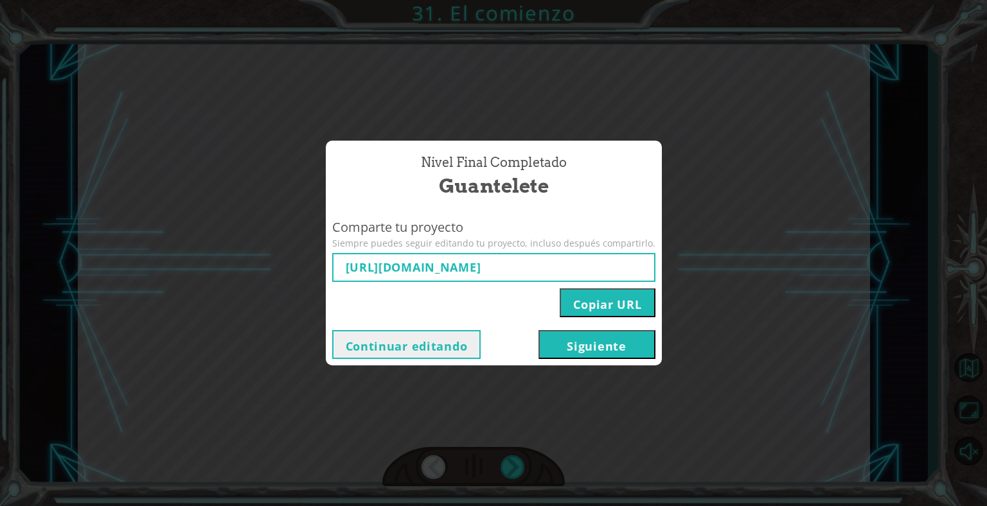
type input "[URL][DOMAIN_NAME]"
click at [583, 352] on button "Siguiente" at bounding box center [597, 344] width 117 height 29
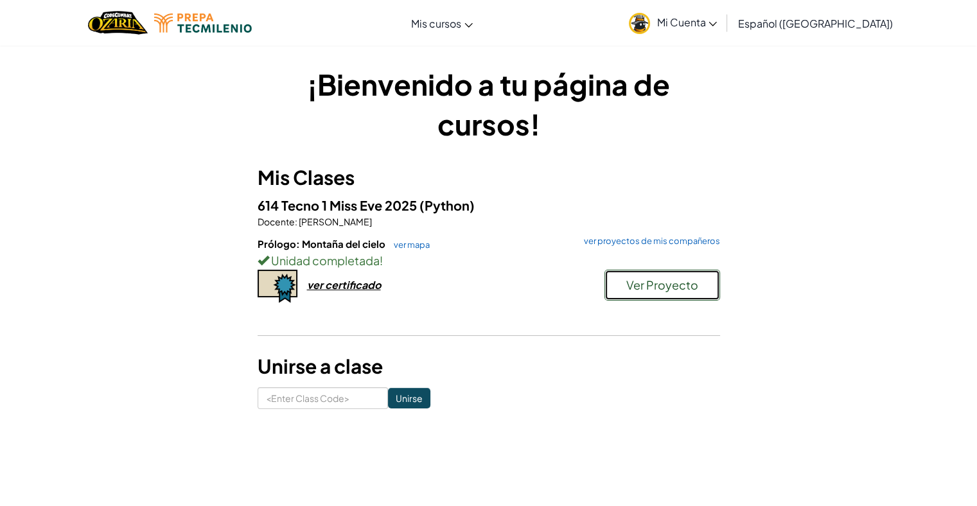
click at [704, 287] on button "Ver Proyecto" at bounding box center [663, 285] width 116 height 31
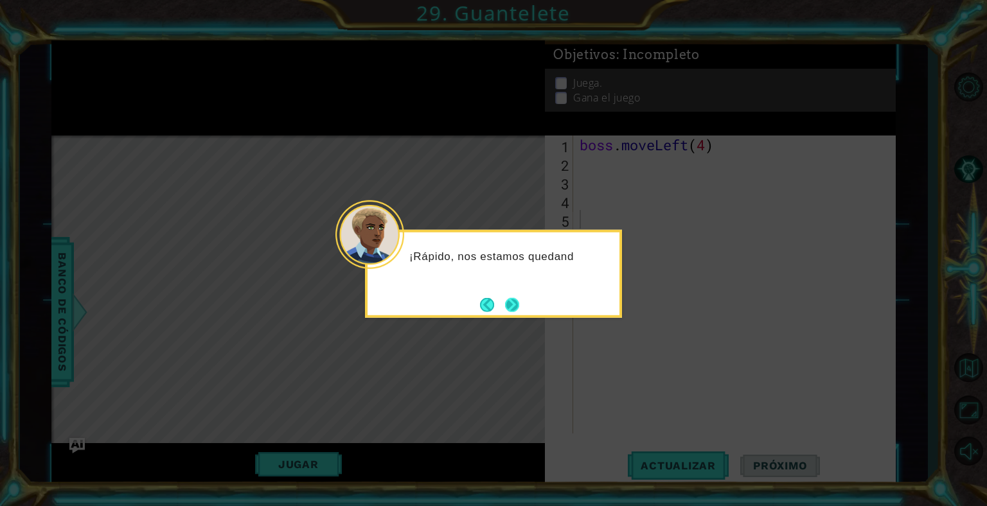
click at [508, 306] on button "Next" at bounding box center [512, 305] width 14 height 14
click at [509, 296] on button "Next" at bounding box center [512, 304] width 17 height 17
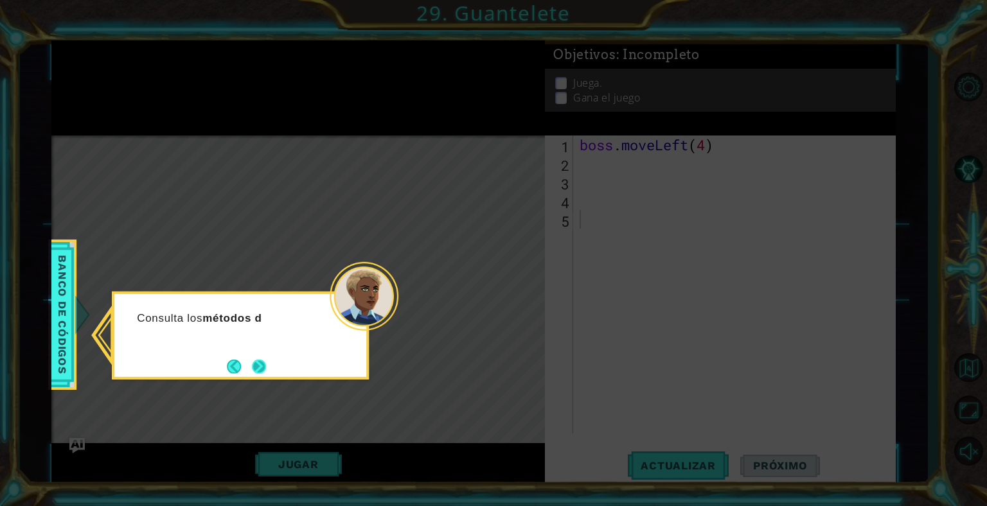
drag, startPoint x: 240, startPoint y: 361, endPoint x: 248, endPoint y: 355, distance: 9.3
click at [244, 358] on footer at bounding box center [246, 366] width 39 height 19
click at [257, 360] on button "Next" at bounding box center [259, 366] width 14 height 14
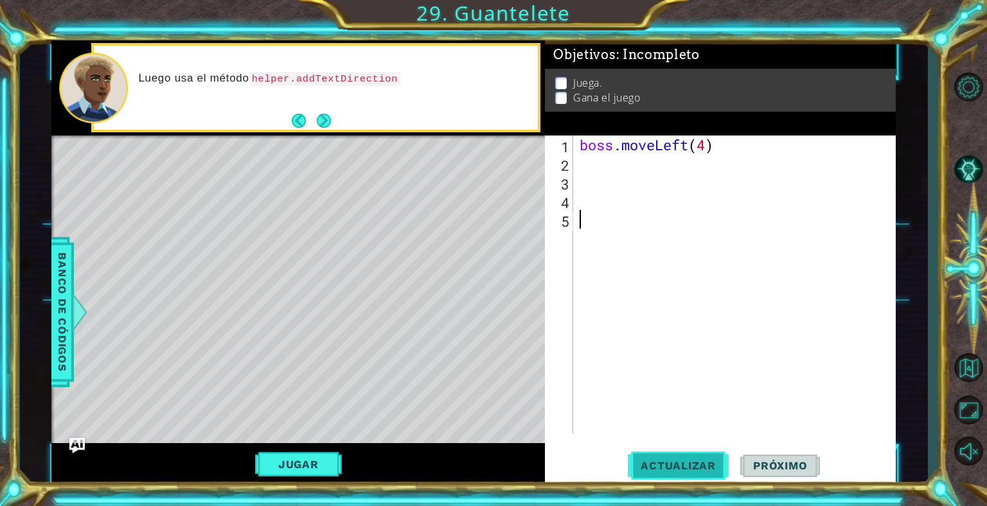
click at [664, 461] on span "Actualizar" at bounding box center [678, 466] width 101 height 13
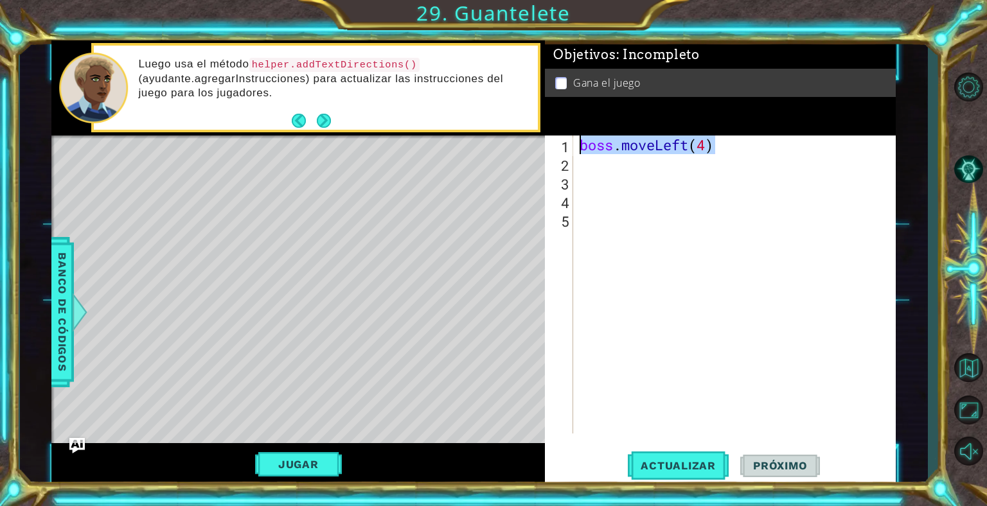
drag, startPoint x: 760, startPoint y: 141, endPoint x: 636, endPoint y: 116, distance: 125.9
click at [636, 116] on div "Objetivos : Incompleto Gana el juego 1 2 3 4 5 boss . moveLeft ( 4 ) הההההההההה…" at bounding box center [720, 262] width 351 height 445
type textarea "boss.moveLeft(4)"
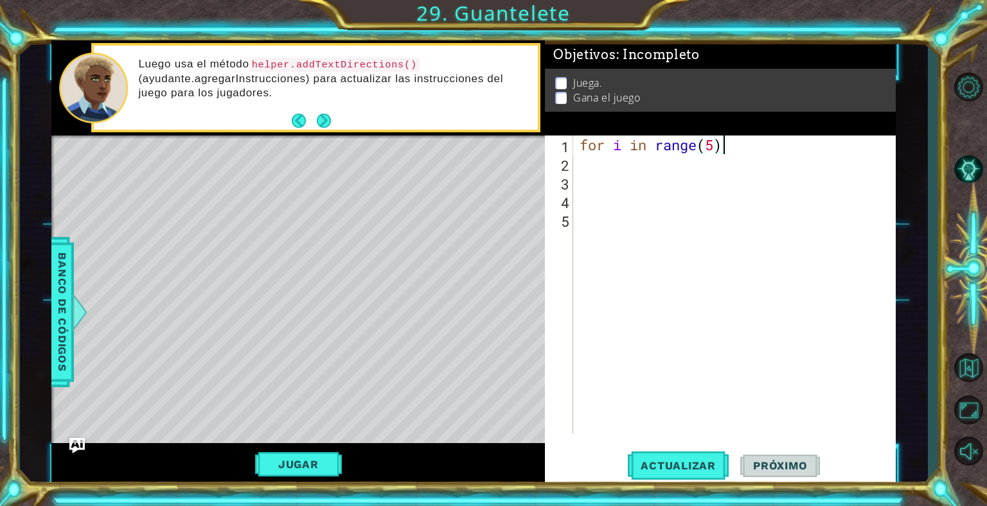
scroll to position [0, 5]
type textarea "for i in range(5):"
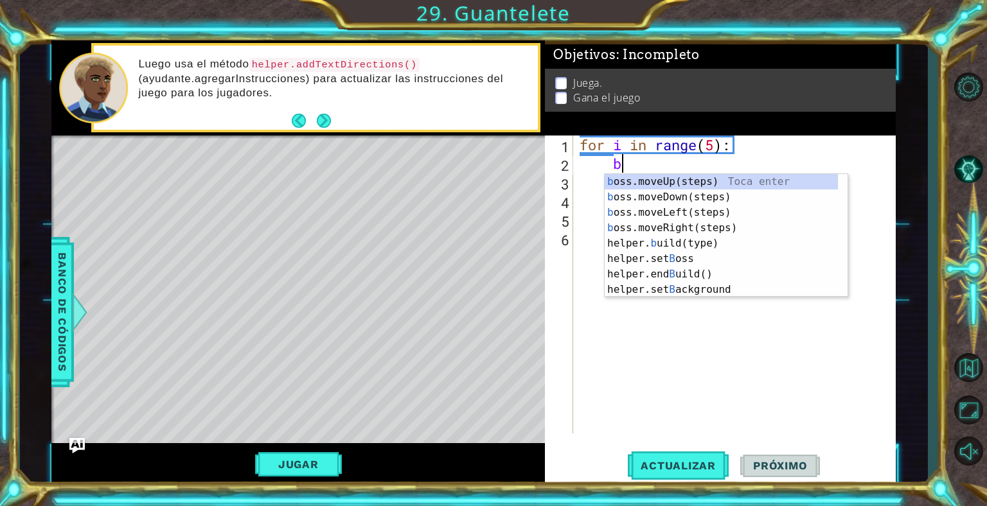
type textarea "bo"
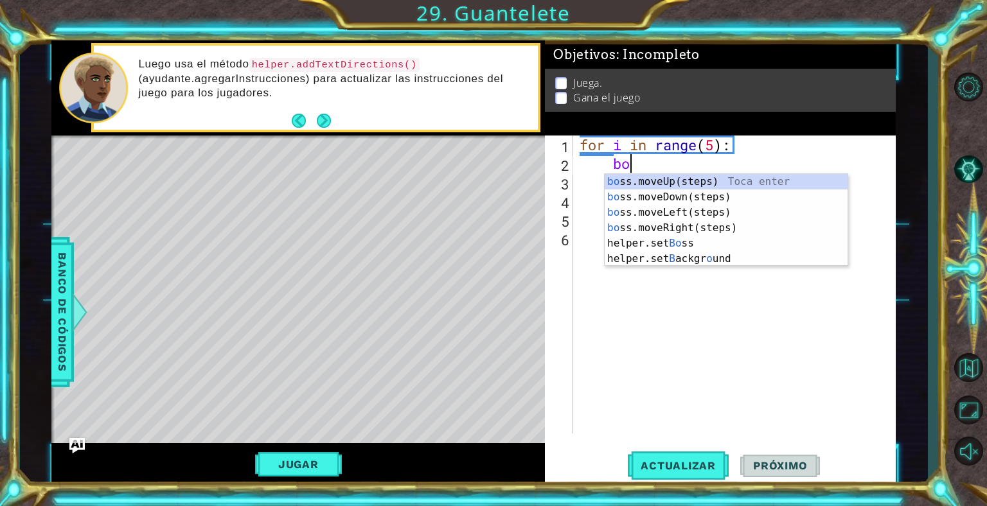
scroll to position [0, 1]
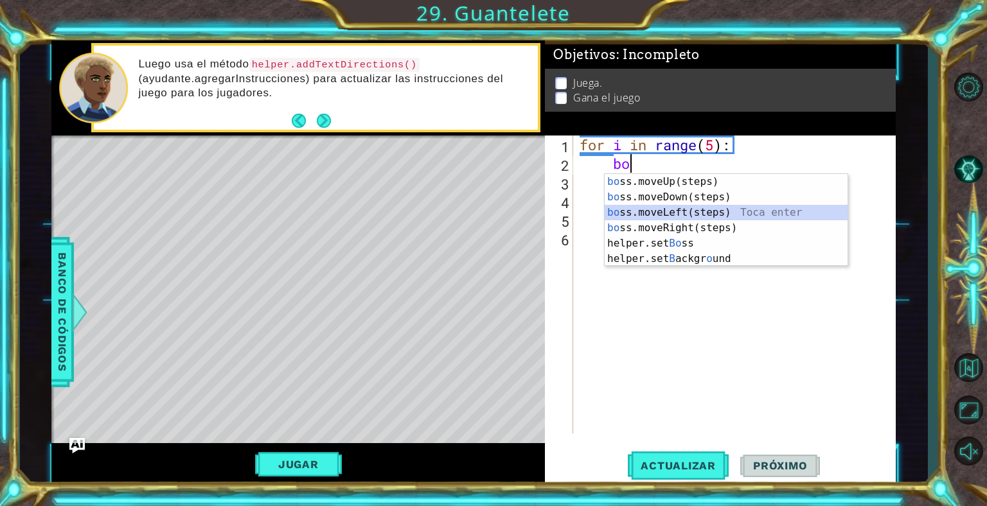
click at [690, 209] on div "bo ss.moveUp(steps) Toca enter bo ss.moveDown(steps) Toca enter bo ss.moveLeft(…" at bounding box center [726, 235] width 243 height 123
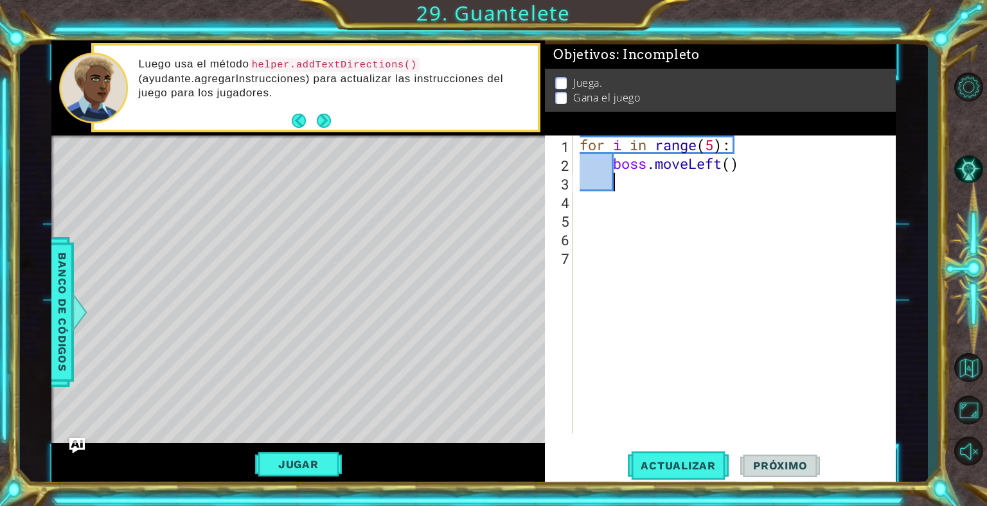
type textarea "bo"
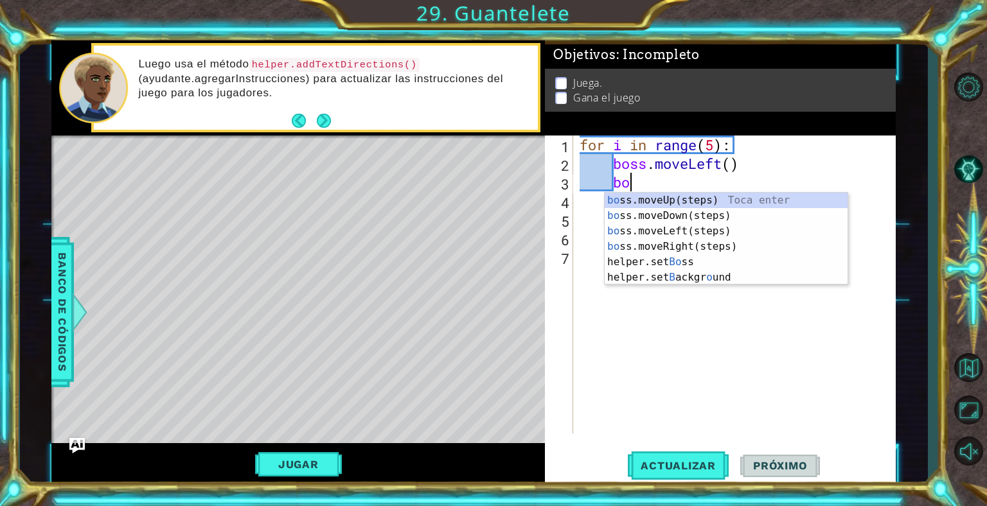
scroll to position [0, 1]
click at [682, 244] on div "bo ss.moveUp(steps) Toca enter bo ss.moveDown(steps) Toca enter bo ss.moveLeft(…" at bounding box center [726, 254] width 243 height 123
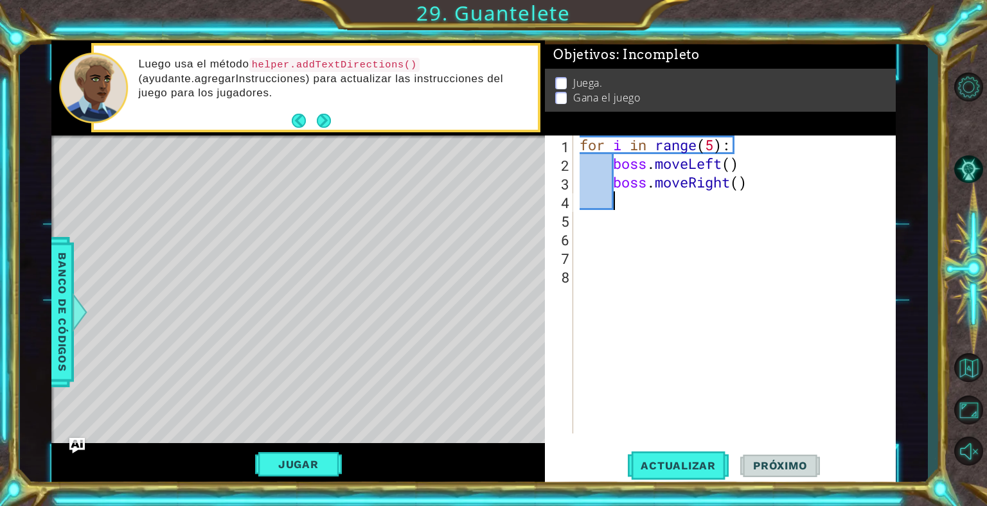
scroll to position [0, 0]
click at [727, 166] on div "for i in range ( 5 ) : boss . moveLeft ( ) boss . moveRight ( )" at bounding box center [738, 303] width 322 height 335
click at [733, 166] on div "for i in range ( 5 ) : boss . moveLeft ( ) boss . moveRight ( )" at bounding box center [738, 303] width 322 height 335
type textarea "boss.moveLeft(3)"
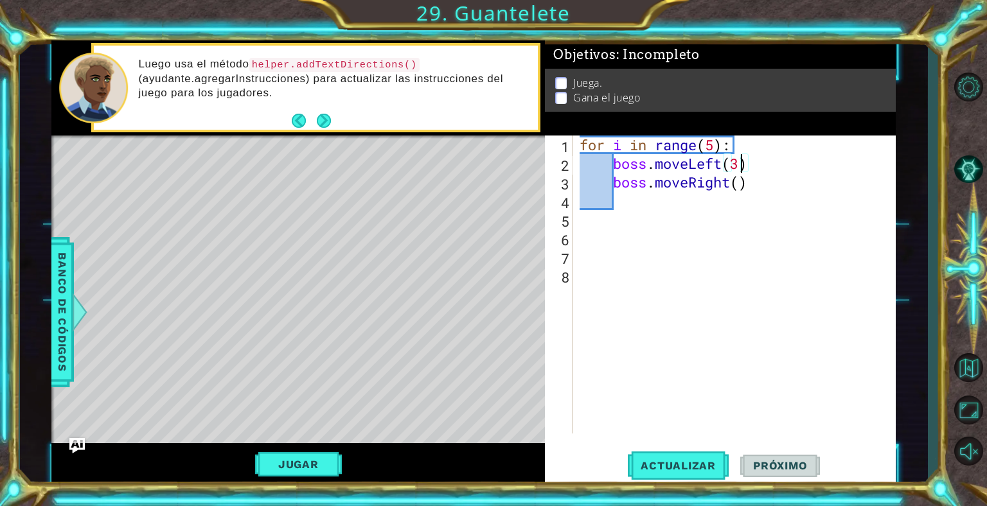
click at [768, 202] on div "for i in range ( 5 ) : boss . moveLeft ( 3 ) boss . moveRight ( )" at bounding box center [738, 303] width 322 height 335
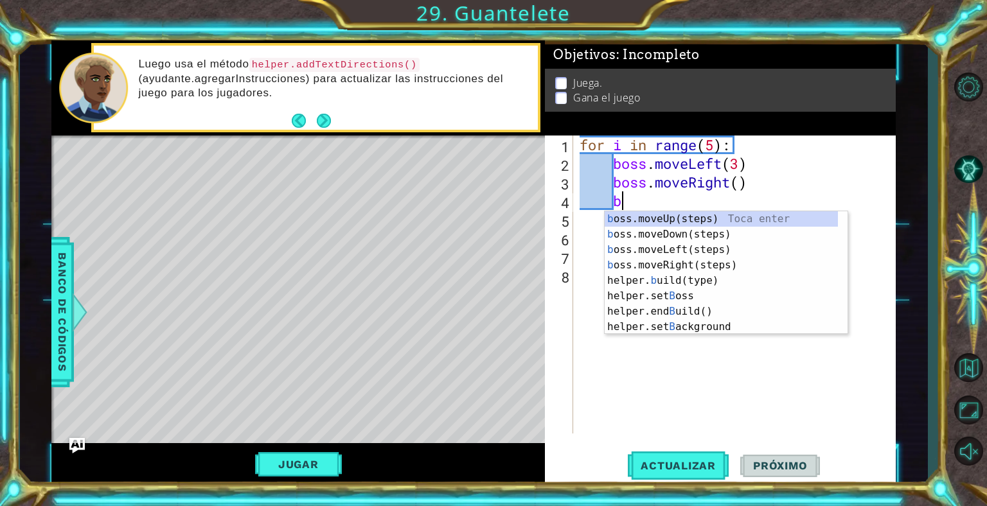
type textarea "bo"
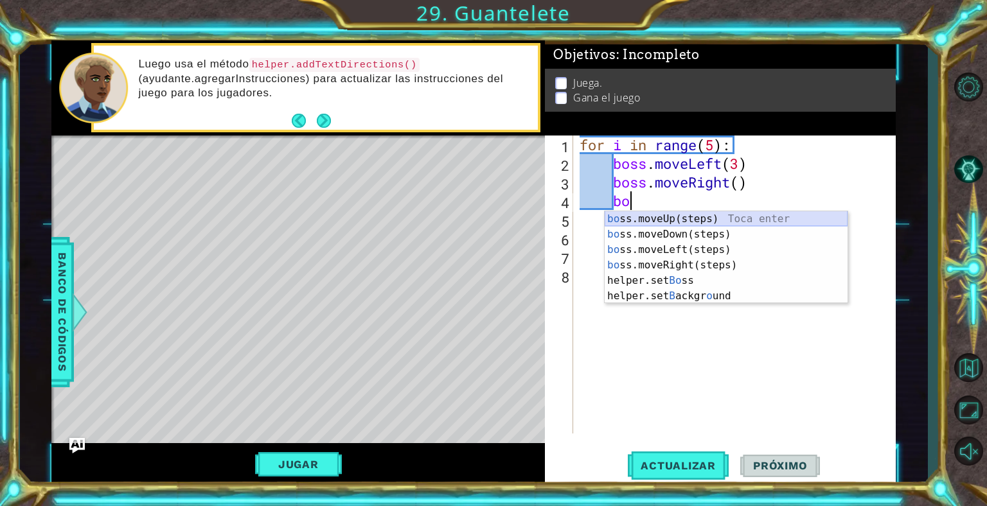
click at [760, 214] on div "bo ss.moveUp(steps) Toca enter bo ss.moveDown(steps) Toca enter bo ss.moveLeft(…" at bounding box center [726, 272] width 243 height 123
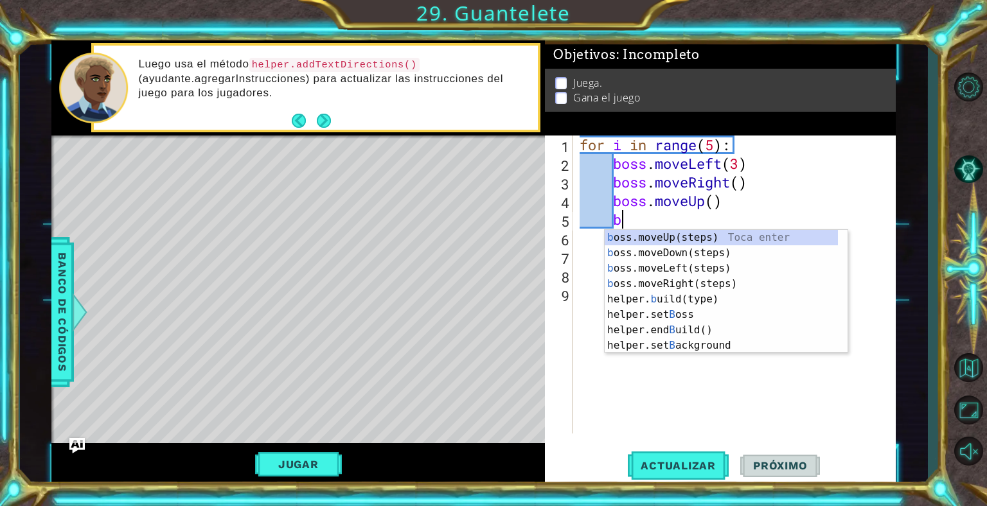
type textarea "bo"
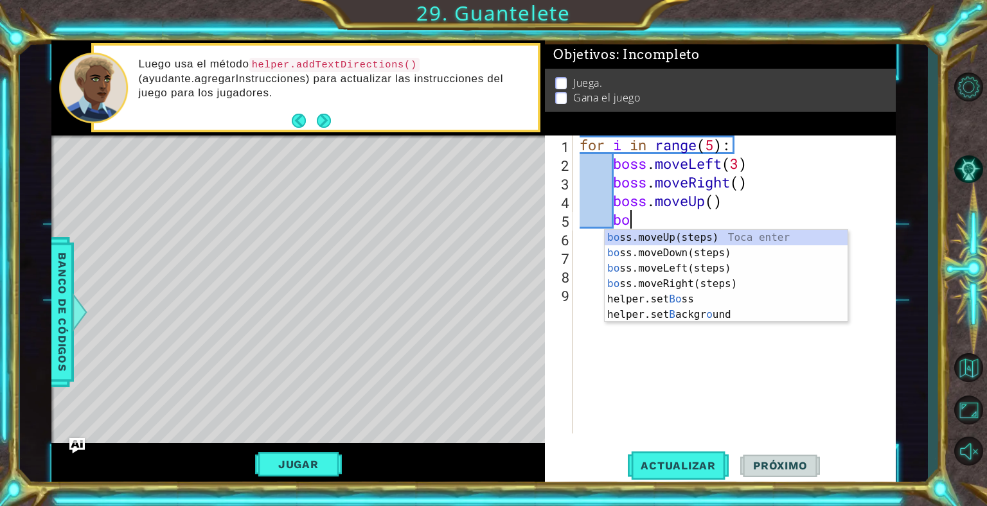
scroll to position [0, 1]
click at [701, 240] on div "bo ss.moveUp(steps) Toca enter bo ss.moveDown(steps) Toca enter bo ss.moveLeft(…" at bounding box center [726, 291] width 243 height 123
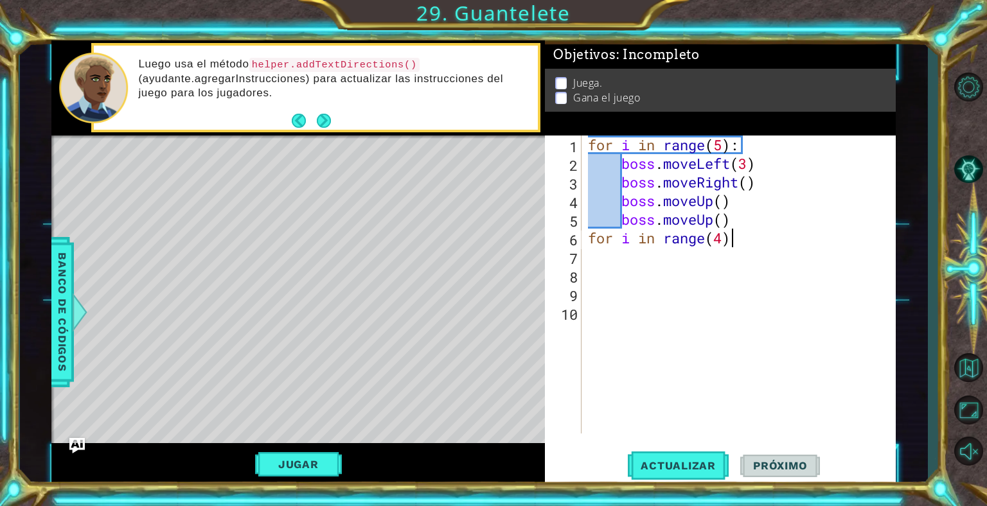
scroll to position [0, 5]
type textarea "for i in range(4):"
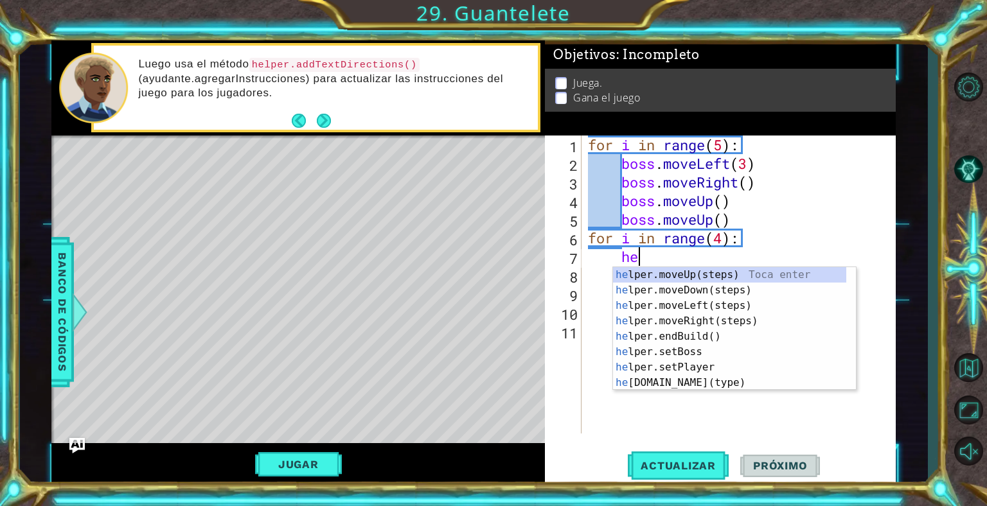
type textarea "her"
click at [753, 316] on div "he lpe r .moveUp(steps) Toca enter he lpe r .moveDown(steps) Toca enter he lpe …" at bounding box center [729, 344] width 233 height 154
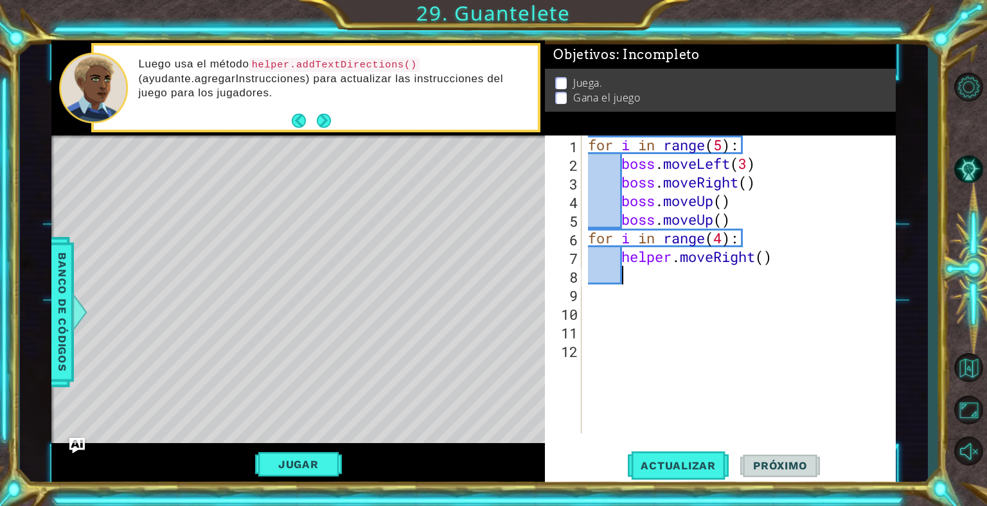
type textarea "g"
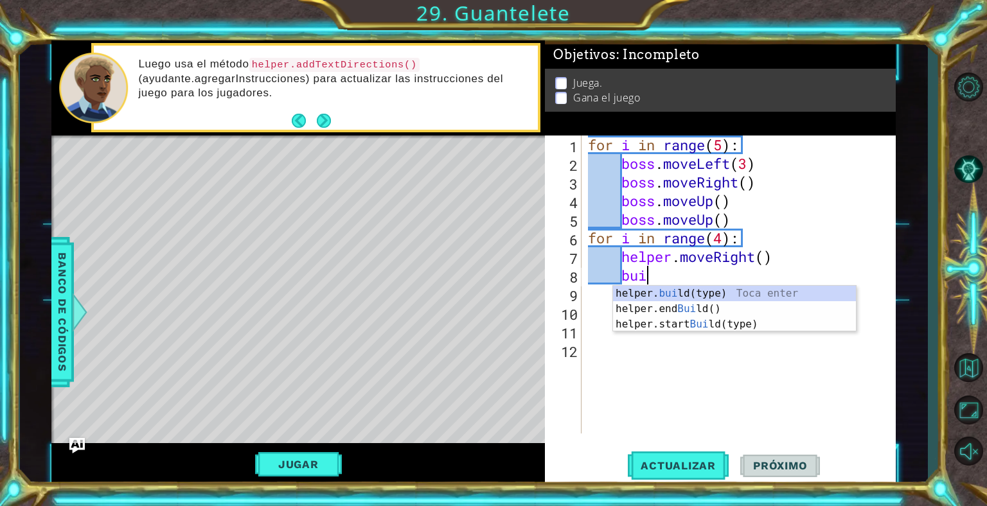
scroll to position [0, 2]
click at [709, 291] on div "helper. [PERSON_NAME](type) Toca enter helper.end [PERSON_NAME]() Toca enter he…" at bounding box center [734, 324] width 243 height 77
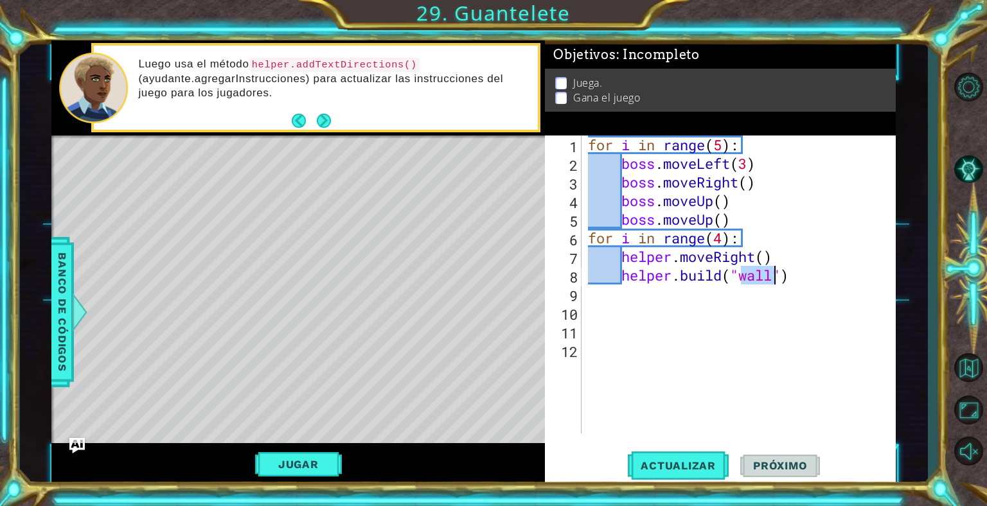
click at [796, 282] on div "for i in range ( 5 ) : boss . moveLeft ( 3 ) boss . moveRight ( ) boss . moveUp…" at bounding box center [742, 303] width 314 height 335
drag, startPoint x: 774, startPoint y: 281, endPoint x: 743, endPoint y: 281, distance: 31.5
click at [743, 281] on div "for i in range ( 5 ) : boss . moveLeft ( 3 ) boss . moveRight ( ) boss . moveUp…" at bounding box center [742, 303] width 314 height 335
type textarea "[DOMAIN_NAME]("rightArrow")"
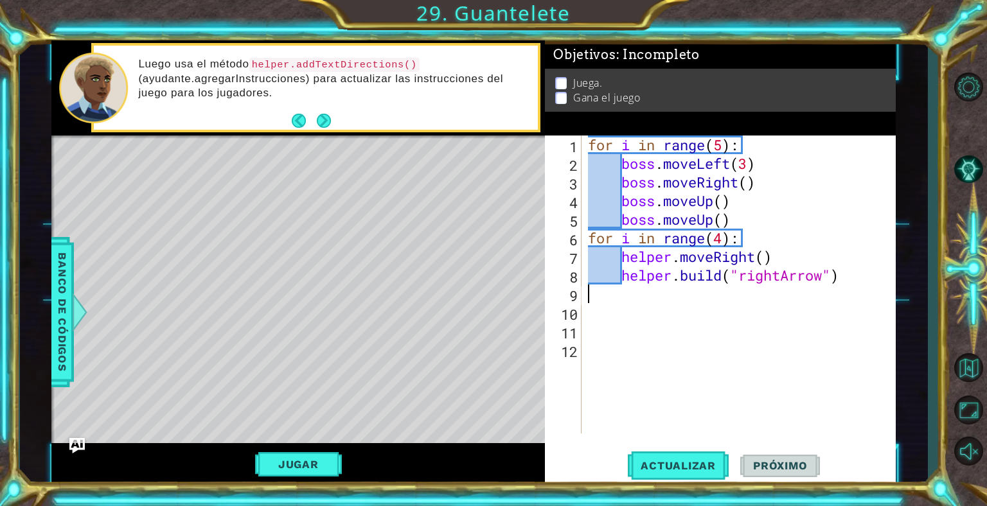
click at [846, 294] on div "for i in range ( 5 ) : boss . moveLeft ( 3 ) boss . moveRight ( ) boss . moveUp…" at bounding box center [742, 303] width 314 height 335
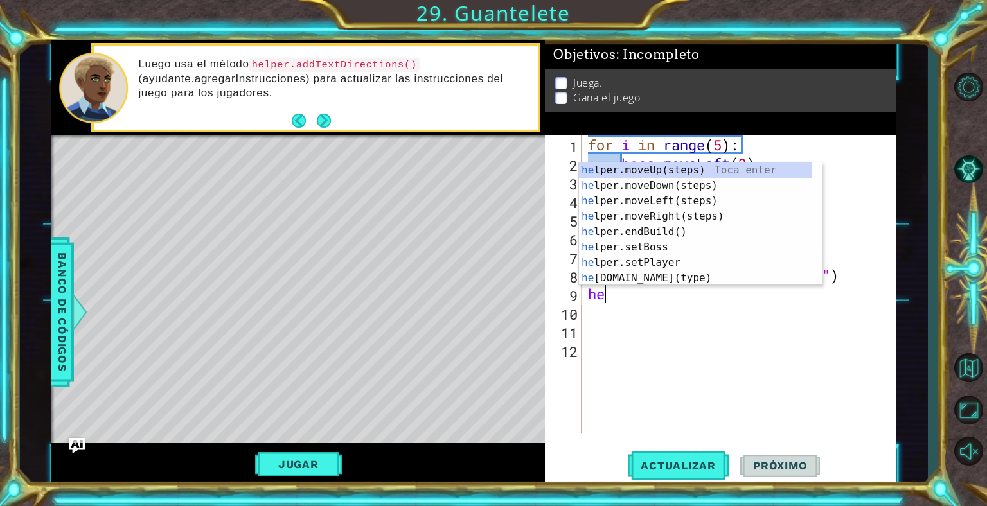
scroll to position [0, 0]
type textarea "hel"
click at [669, 179] on div "hel per.moveUp(steps) Toca enter hel per.moveDown(steps) Toca enter hel per.mov…" at bounding box center [695, 240] width 233 height 154
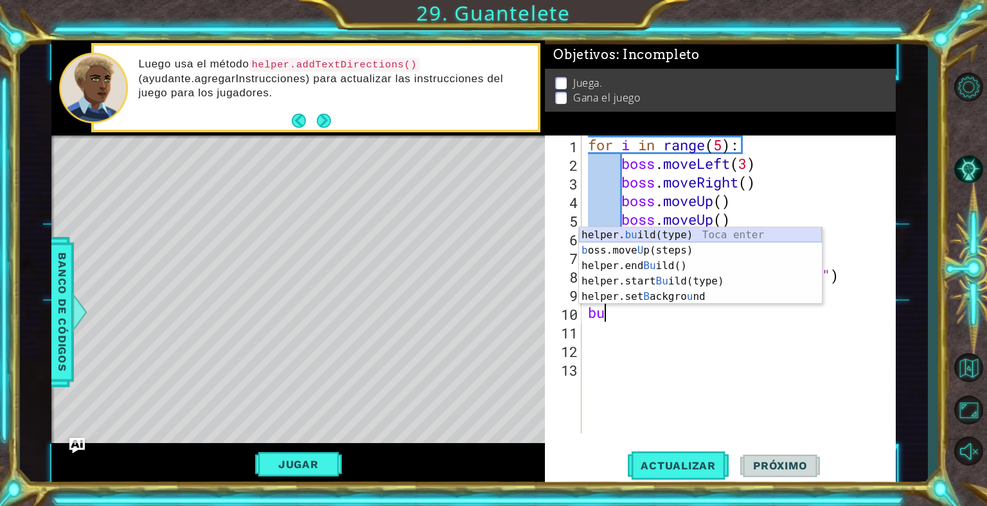
click at [679, 229] on div "helper. bu ild(type) Toca enter b oss.move U p(steps) Toca enter helper.end Bu …" at bounding box center [700, 282] width 243 height 108
type textarea "[DOMAIN_NAME]("wall")"
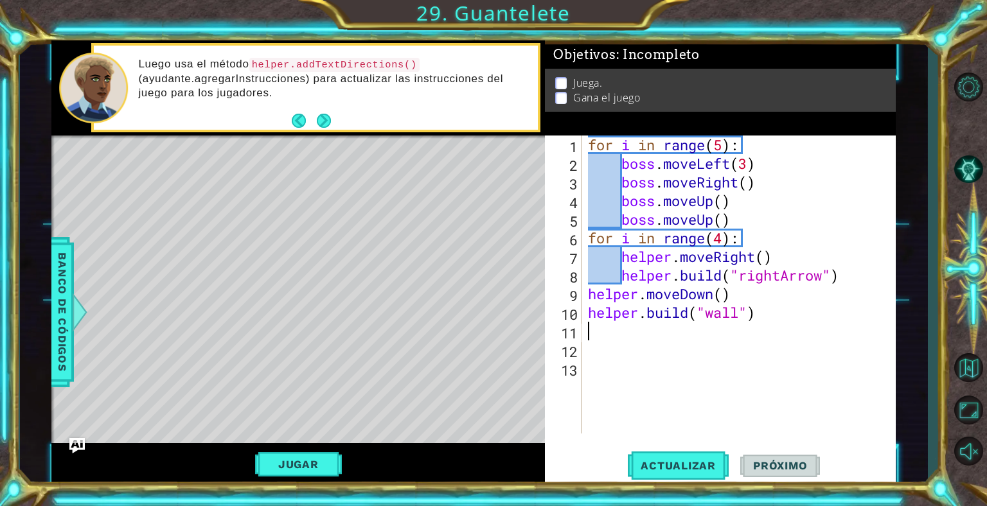
click at [654, 339] on div "for i in range ( 5 ) : boss . moveLeft ( 3 ) boss . moveRight ( ) boss . moveUp…" at bounding box center [742, 303] width 314 height 335
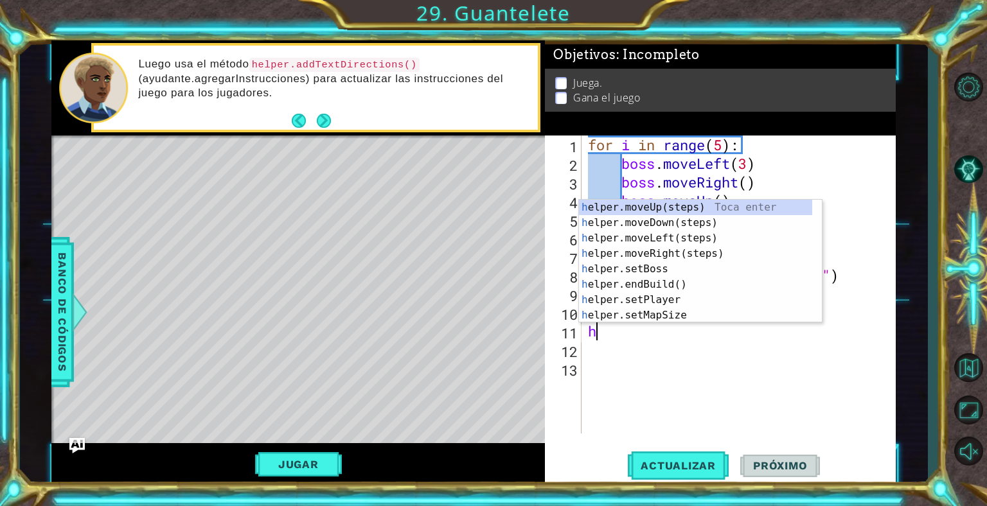
type textarea "hel"
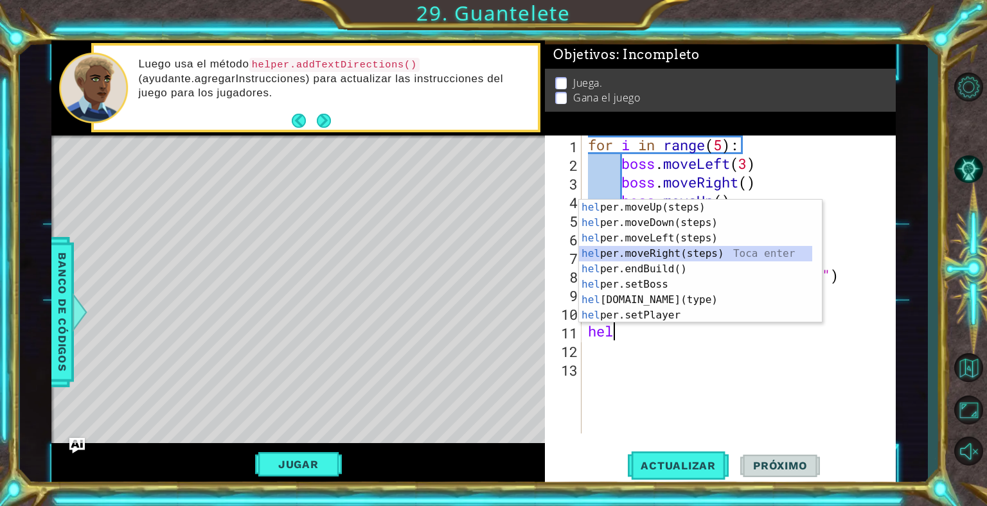
click at [654, 250] on div "hel per.moveUp(steps) Toca enter hel per.moveDown(steps) Toca enter hel per.mov…" at bounding box center [695, 277] width 233 height 154
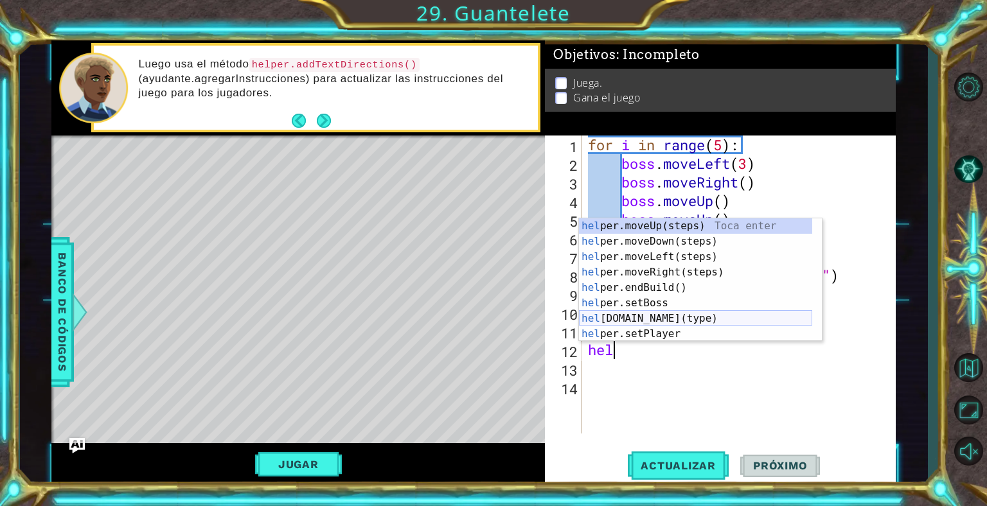
click at [697, 313] on div "hel per.moveUp(steps) Toca enter hel per.moveDown(steps) Toca enter hel per.mov…" at bounding box center [695, 296] width 233 height 154
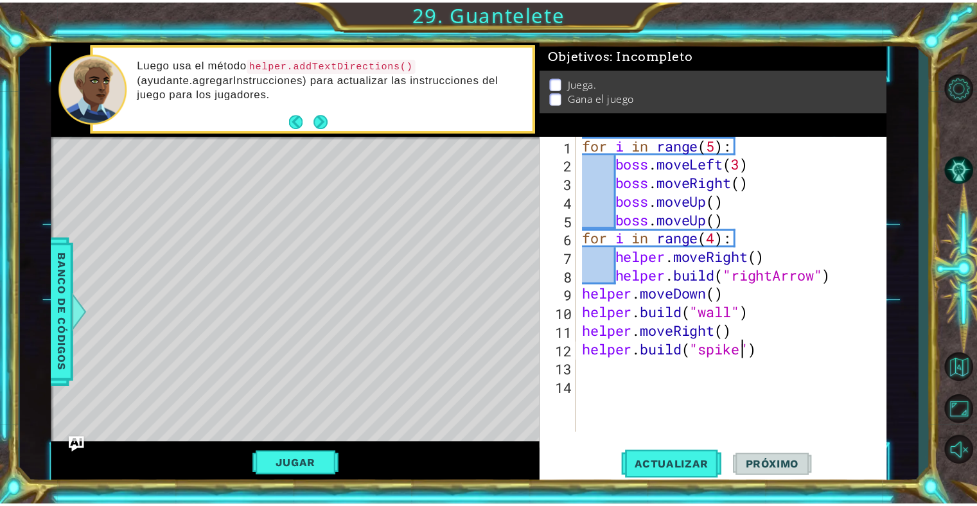
scroll to position [0, 8]
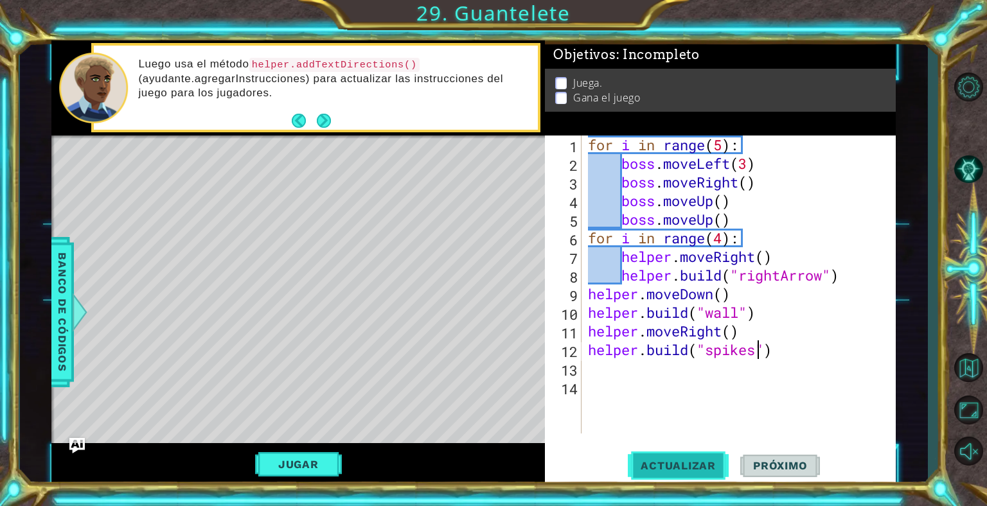
type textarea "[DOMAIN_NAME]("spikes")"
click at [663, 467] on span "Actualizar" at bounding box center [678, 466] width 101 height 13
click at [332, 463] on button "Jugar" at bounding box center [298, 464] width 87 height 24
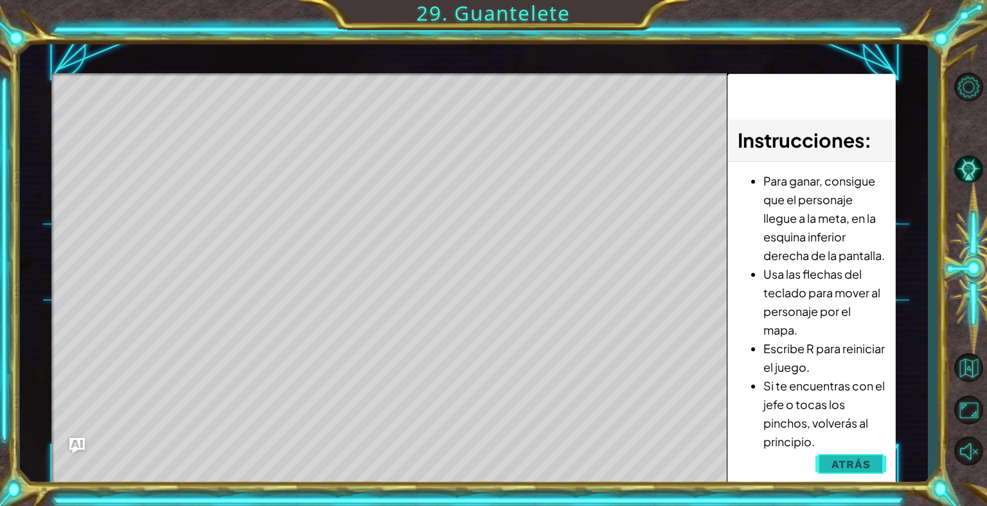
click at [859, 456] on button "Atrás" at bounding box center [851, 465] width 71 height 26
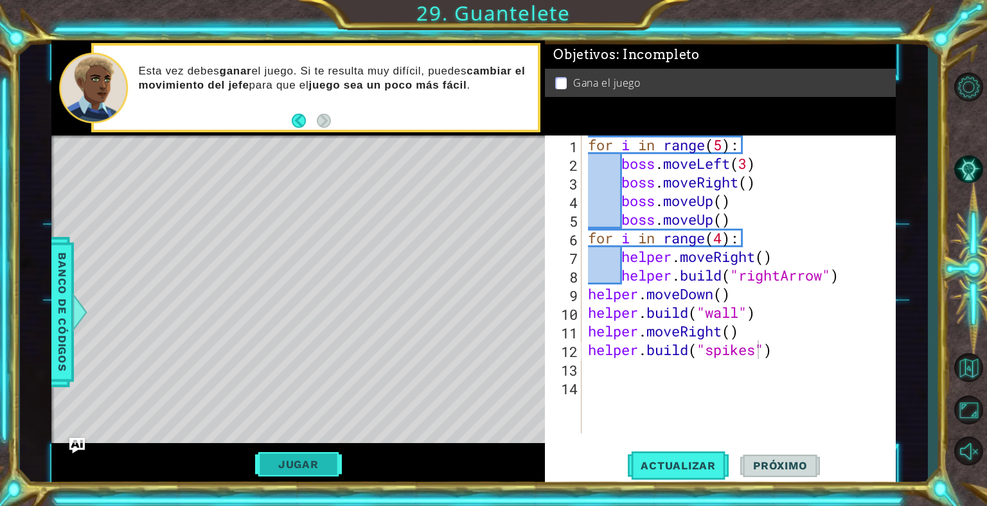
click at [303, 461] on button "Jugar" at bounding box center [298, 464] width 87 height 24
click at [808, 462] on span "Próximo" at bounding box center [780, 466] width 80 height 13
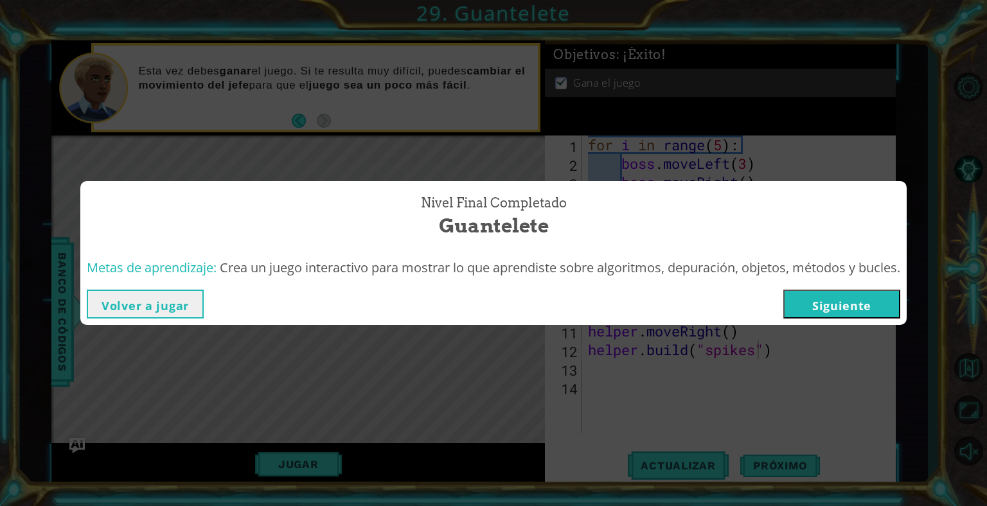
click at [838, 303] on button "Siguiente" at bounding box center [841, 304] width 117 height 29
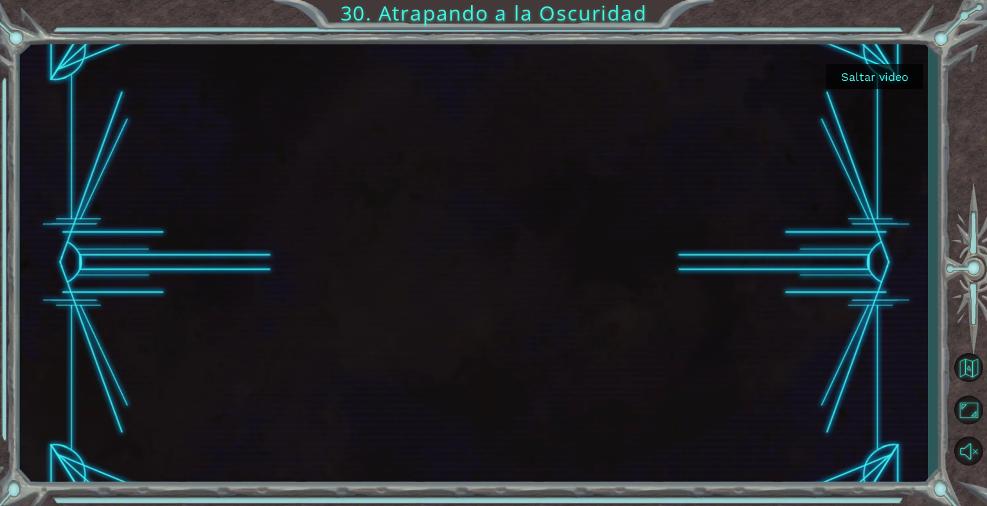
click at [879, 76] on button "Saltar video" at bounding box center [874, 76] width 96 height 25
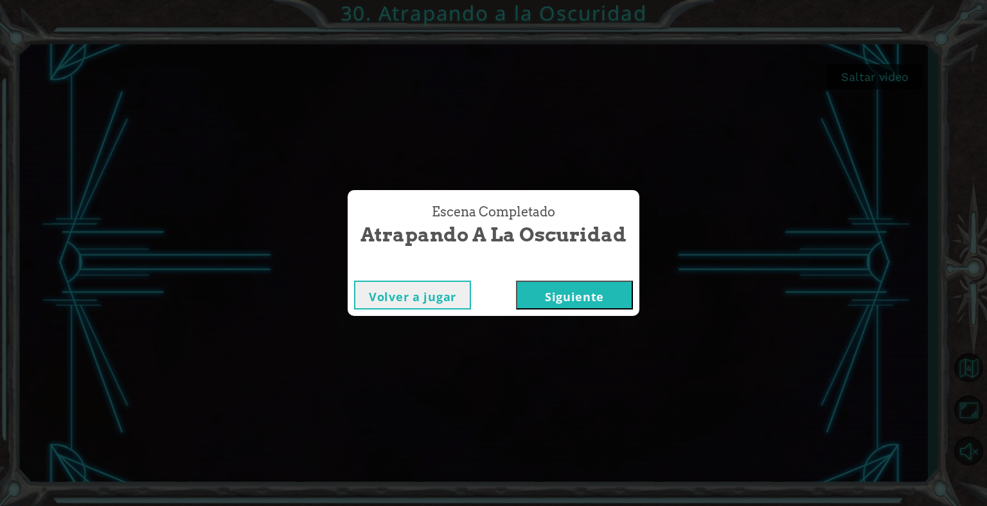
click at [557, 317] on div "Escena Completado Atrapando a la Oscuridad Volver a jugar [GEOGRAPHIC_DATA]" at bounding box center [493, 253] width 987 height 506
click at [585, 299] on button "Siguiente" at bounding box center [574, 295] width 117 height 29
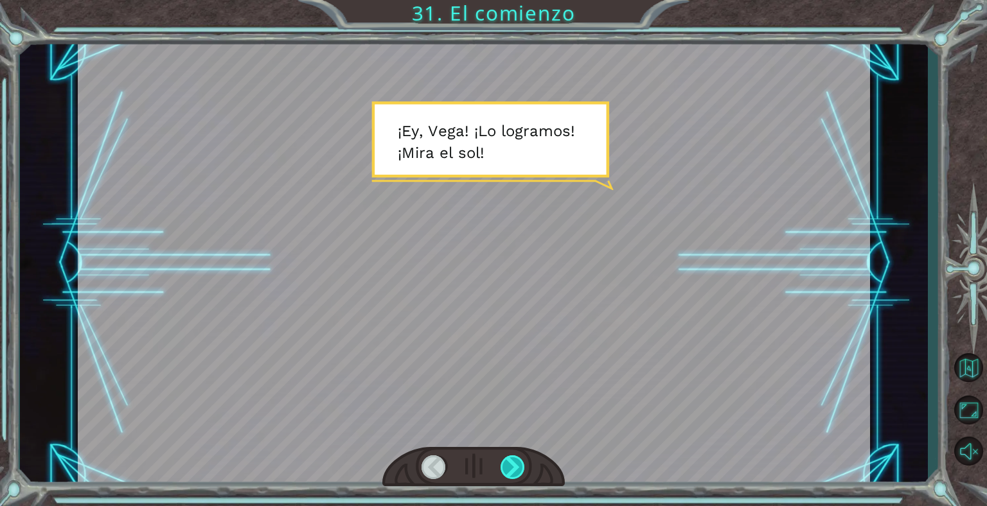
click at [514, 476] on div at bounding box center [514, 468] width 26 height 24
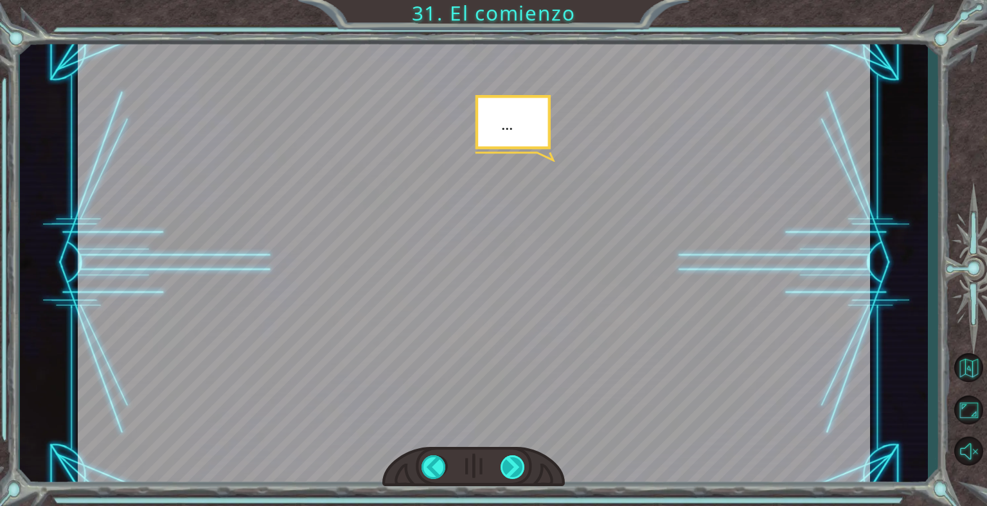
click at [519, 475] on div at bounding box center [514, 468] width 26 height 24
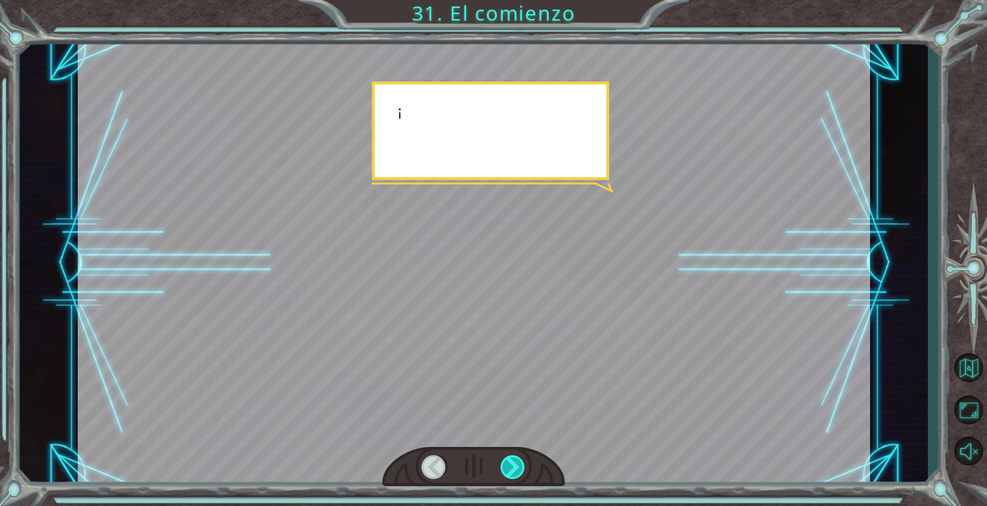
click at [519, 475] on div at bounding box center [514, 468] width 26 height 24
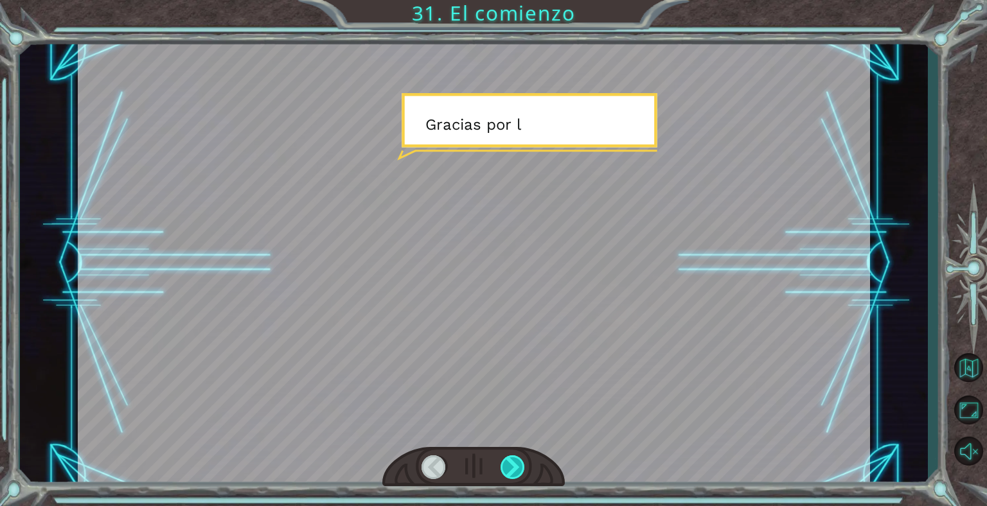
click at [519, 475] on div at bounding box center [514, 468] width 26 height 24
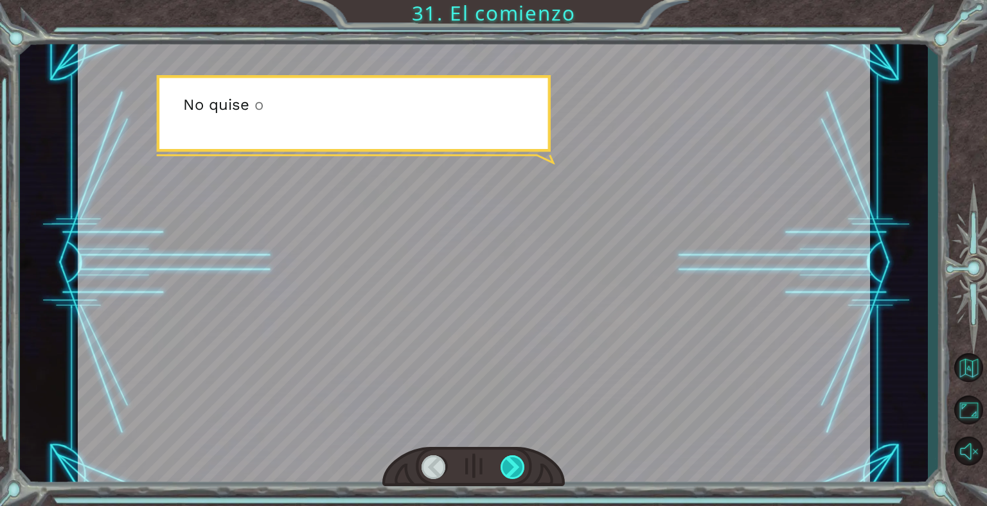
click at [519, 475] on div at bounding box center [514, 468] width 26 height 24
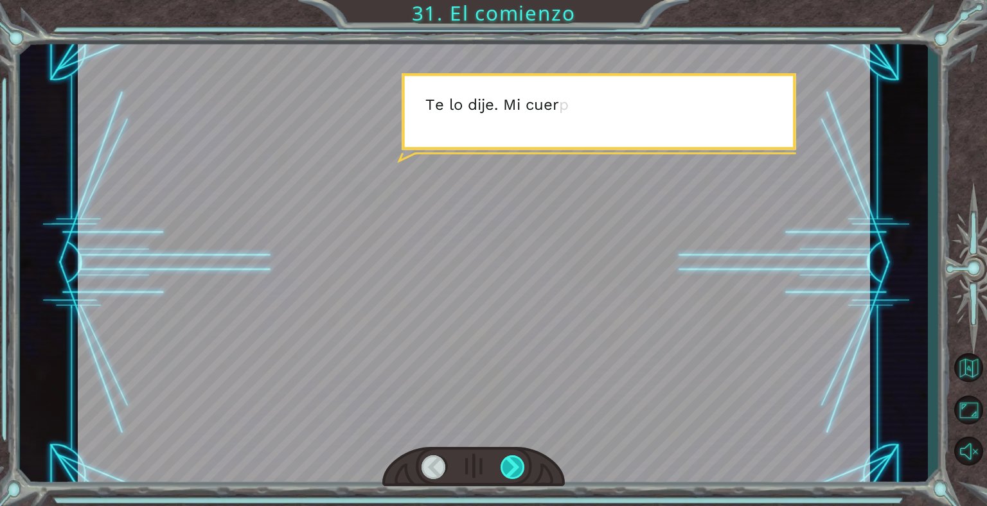
click at [519, 475] on div at bounding box center [514, 468] width 26 height 24
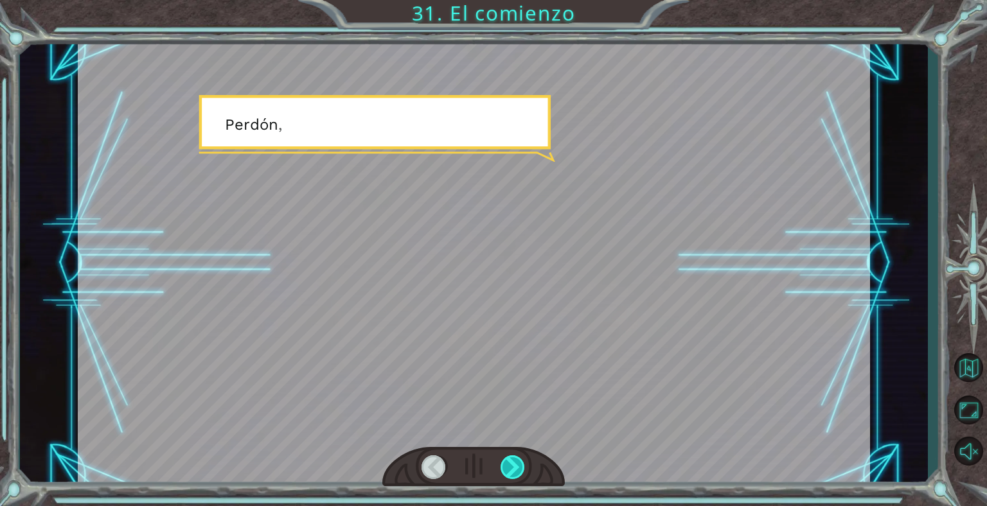
click at [519, 475] on div at bounding box center [514, 468] width 26 height 24
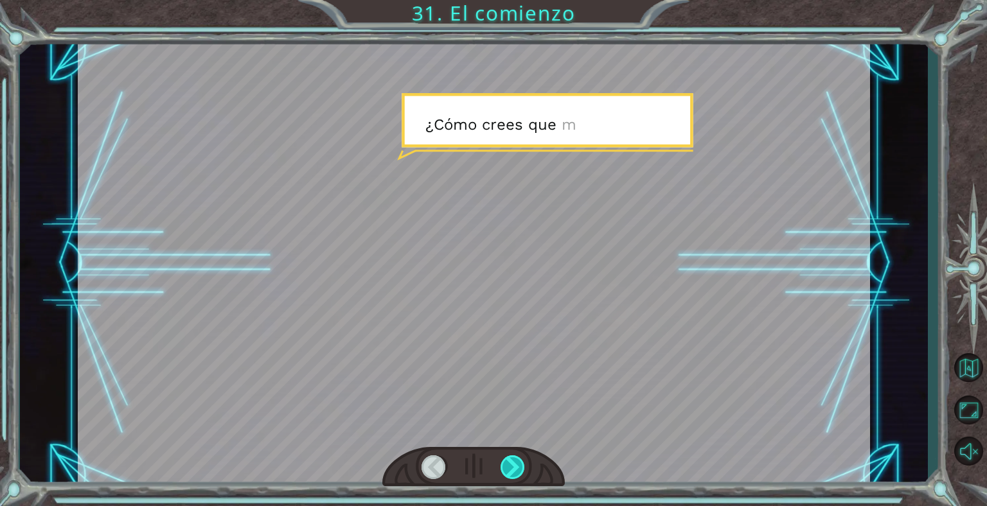
click at [519, 475] on div at bounding box center [514, 468] width 26 height 24
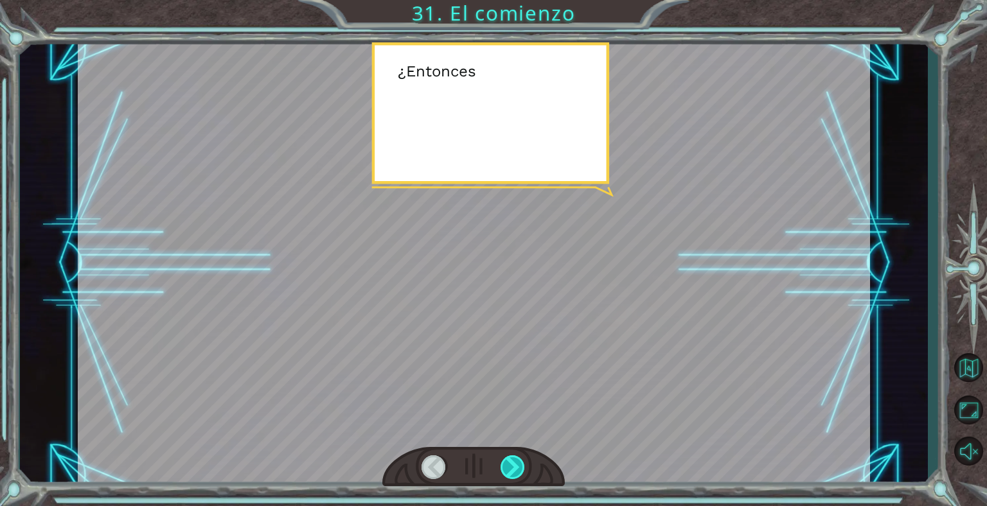
click at [519, 475] on div at bounding box center [514, 468] width 26 height 24
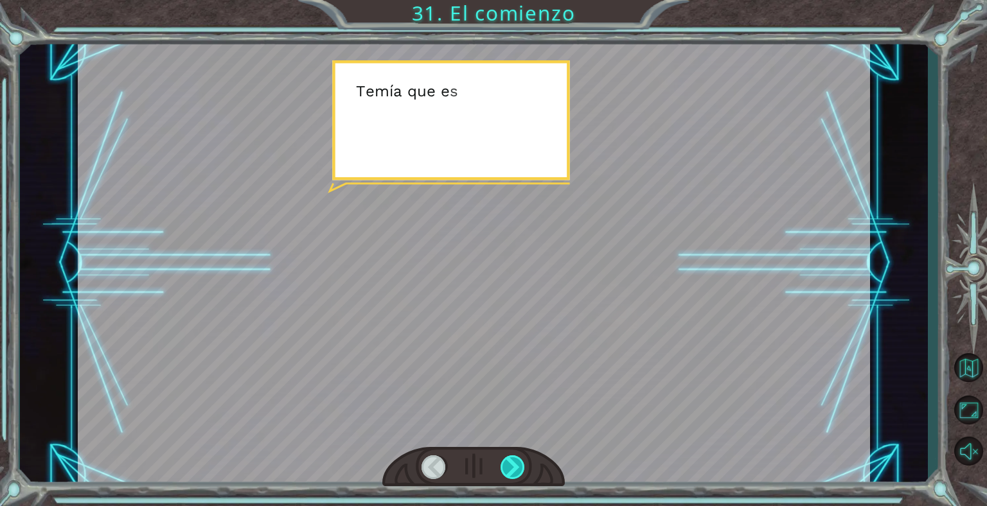
click at [519, 475] on div at bounding box center [514, 468] width 26 height 24
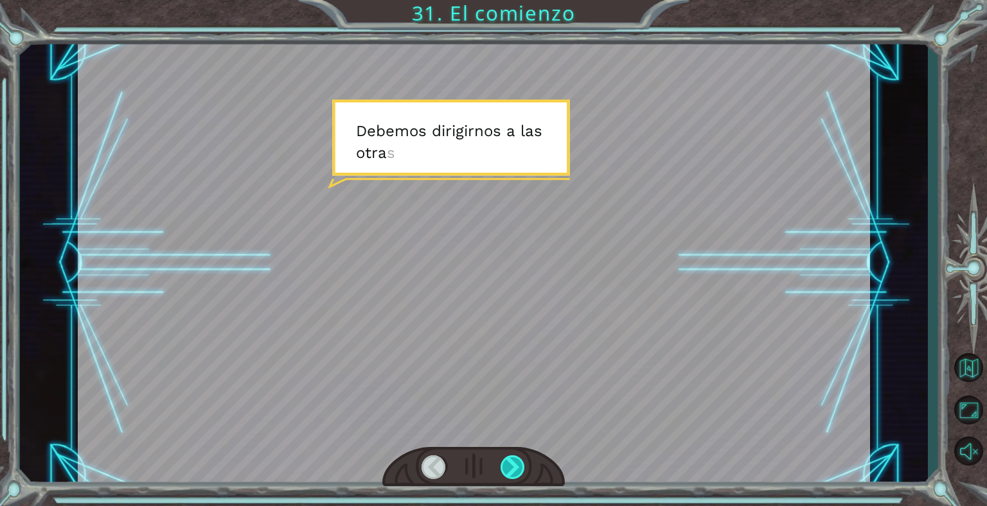
click at [519, 475] on div at bounding box center [514, 468] width 26 height 24
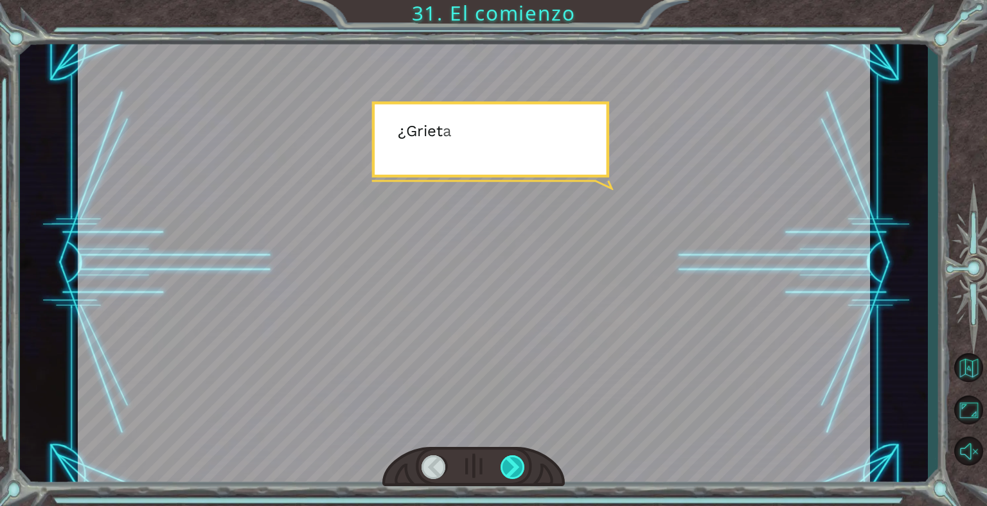
click at [519, 475] on div at bounding box center [514, 468] width 26 height 24
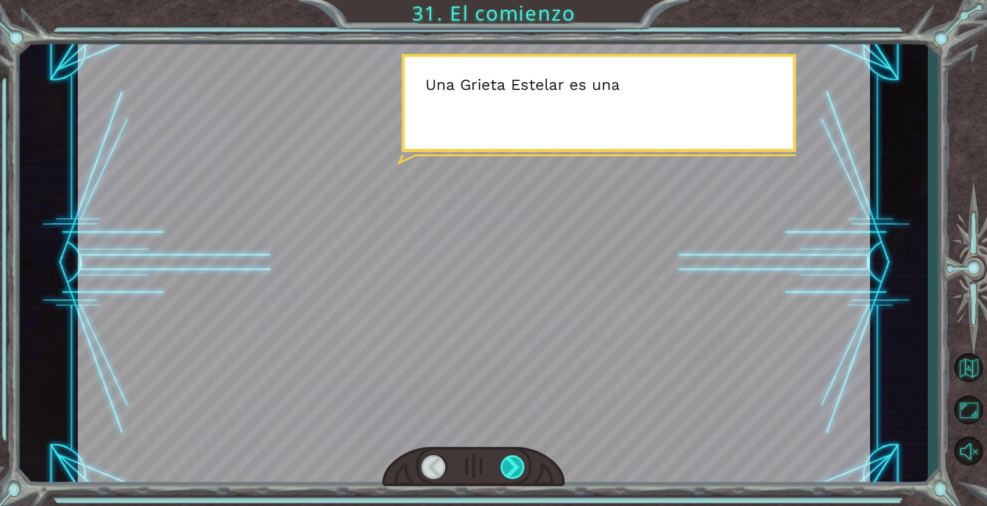
click at [519, 475] on div at bounding box center [514, 468] width 26 height 24
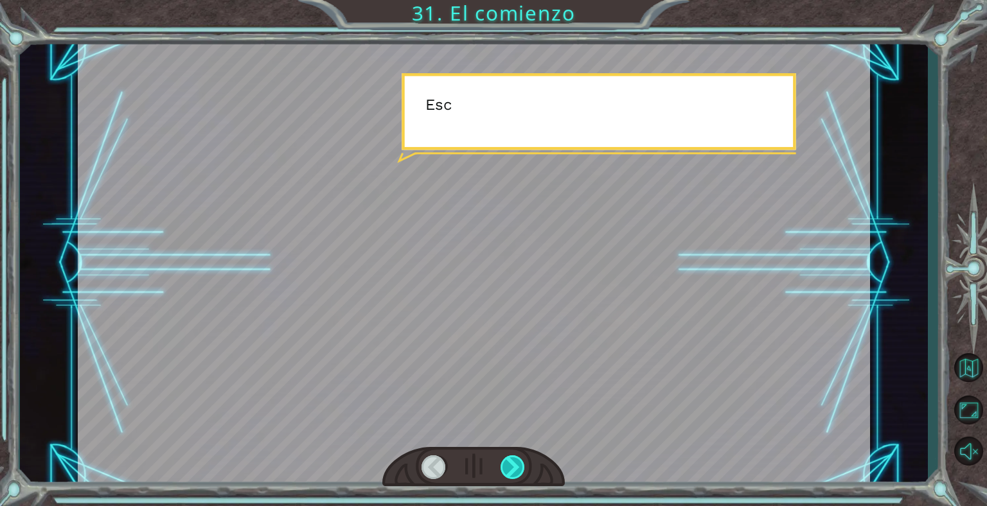
click at [519, 475] on div at bounding box center [514, 468] width 26 height 24
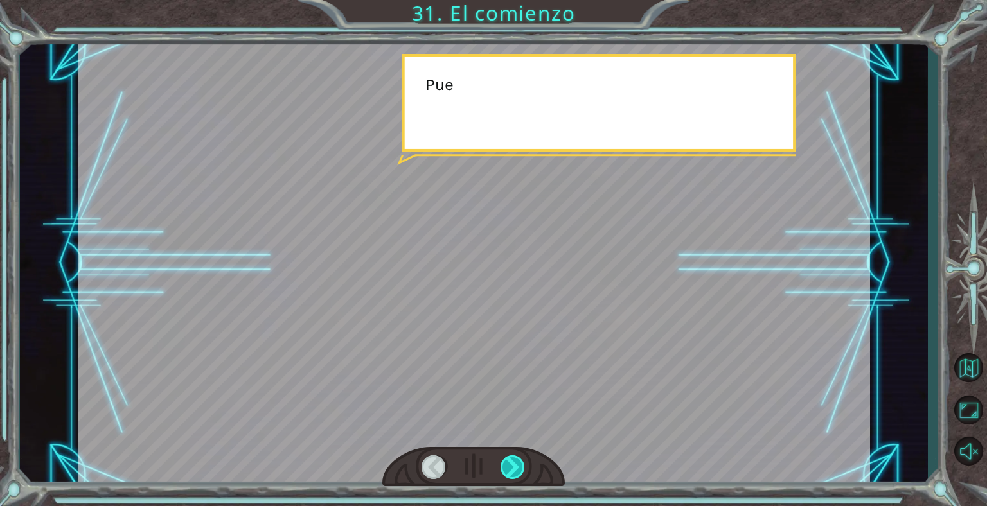
click at [519, 475] on div at bounding box center [514, 468] width 26 height 24
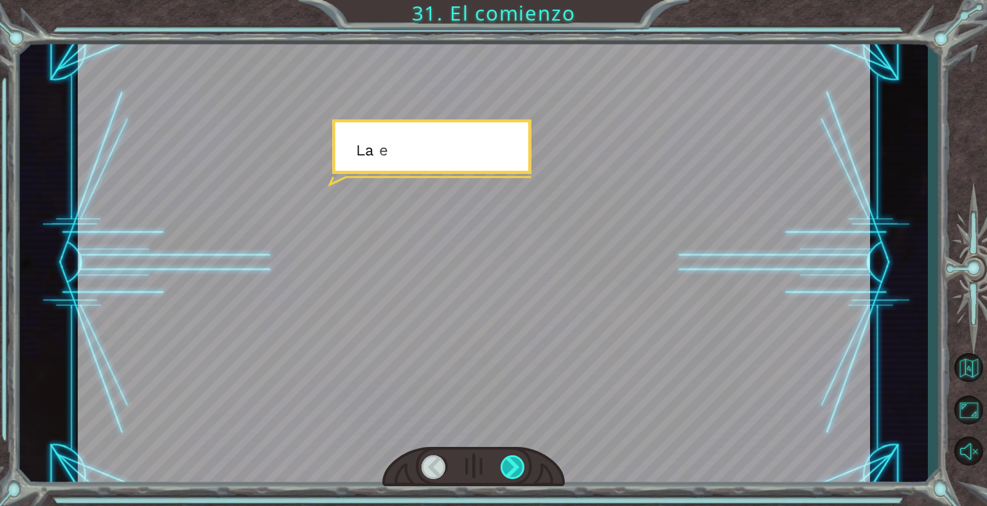
click at [519, 475] on div at bounding box center [514, 468] width 26 height 24
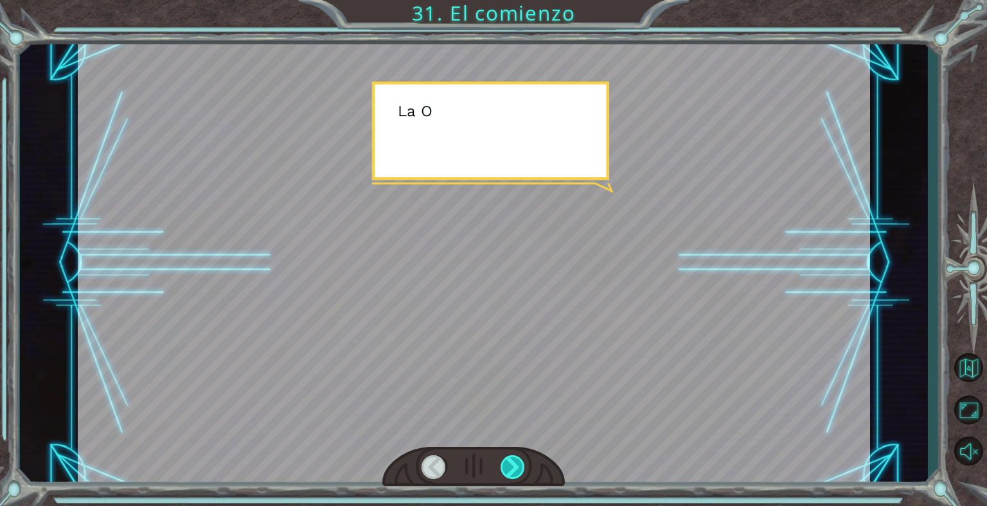
click at [519, 475] on div at bounding box center [514, 468] width 26 height 24
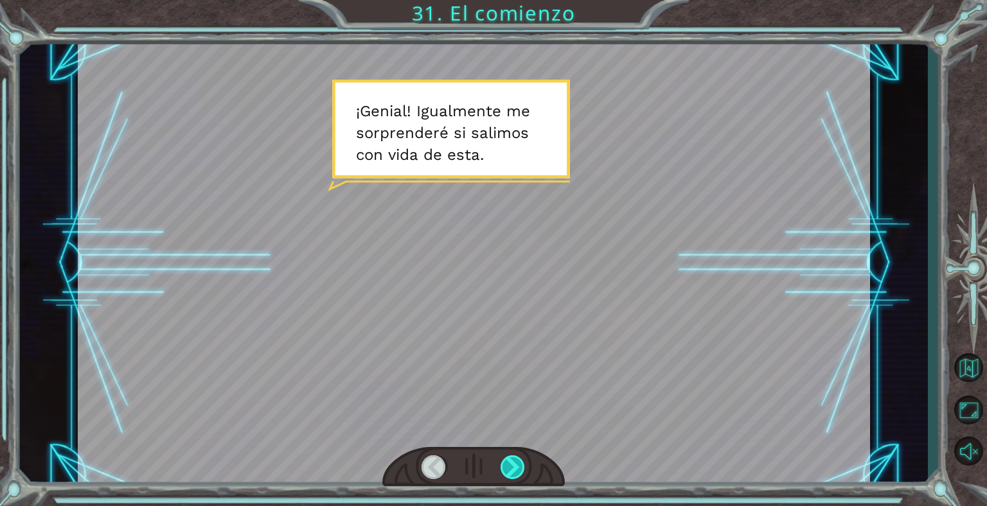
click at [517, 469] on div at bounding box center [514, 468] width 26 height 24
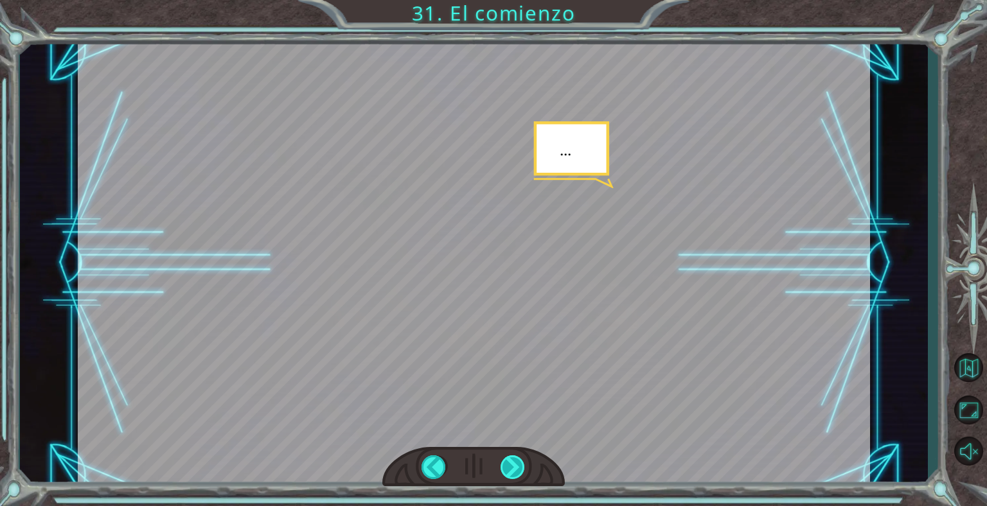
click at [519, 470] on div at bounding box center [514, 468] width 26 height 24
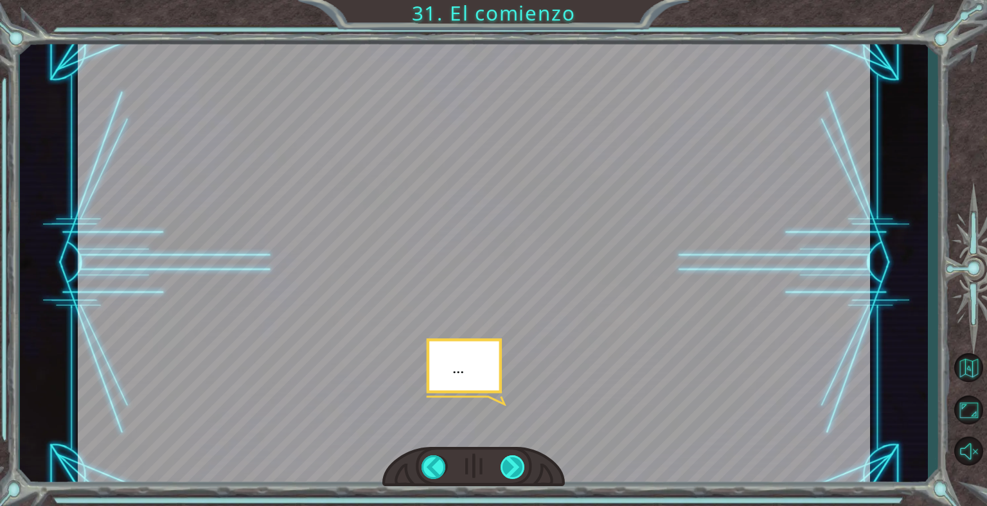
click at [519, 470] on div at bounding box center [514, 468] width 26 height 24
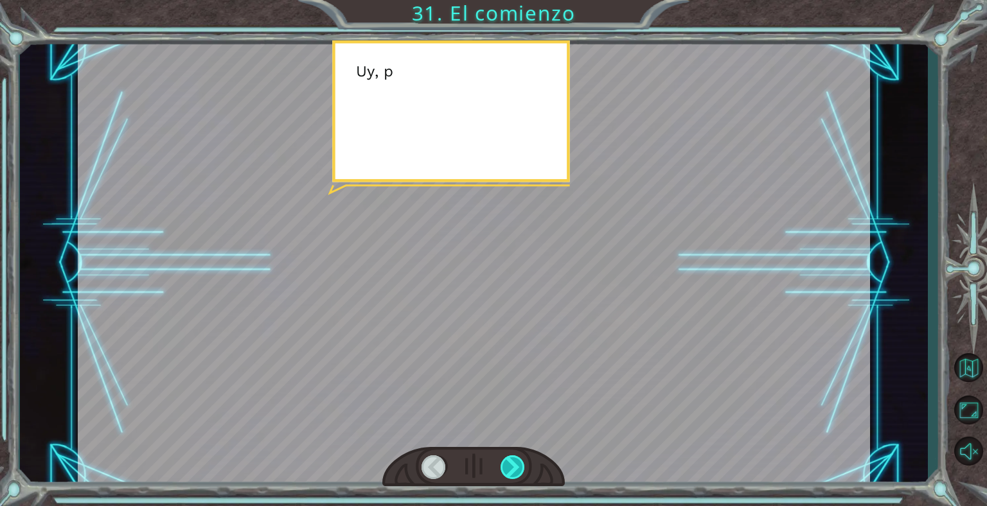
click at [519, 470] on div at bounding box center [514, 468] width 26 height 24
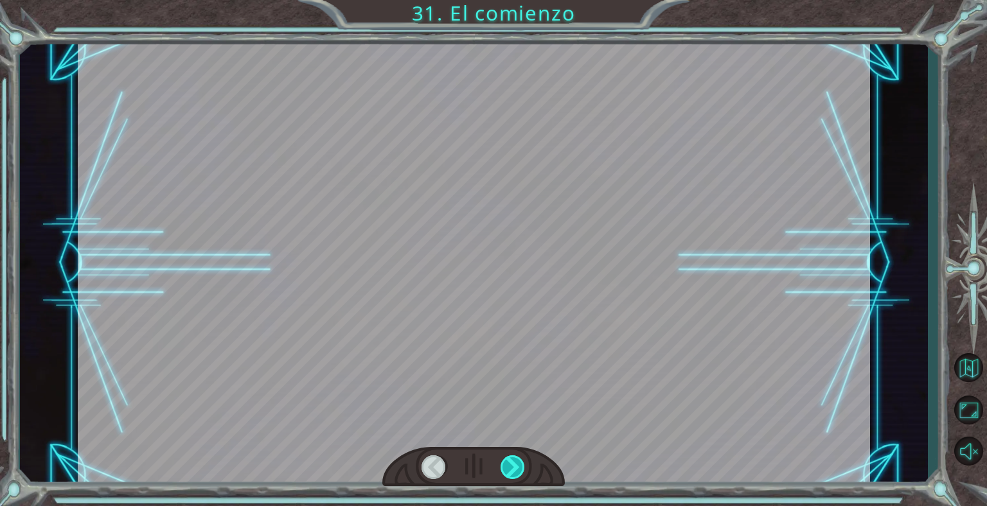
click at [519, 470] on div at bounding box center [514, 468] width 26 height 24
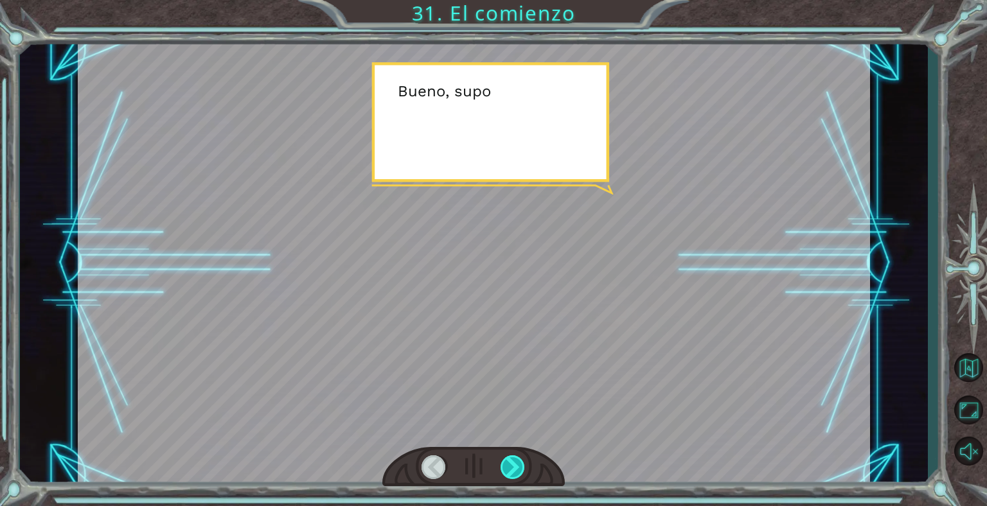
click at [519, 470] on div at bounding box center [514, 468] width 26 height 24
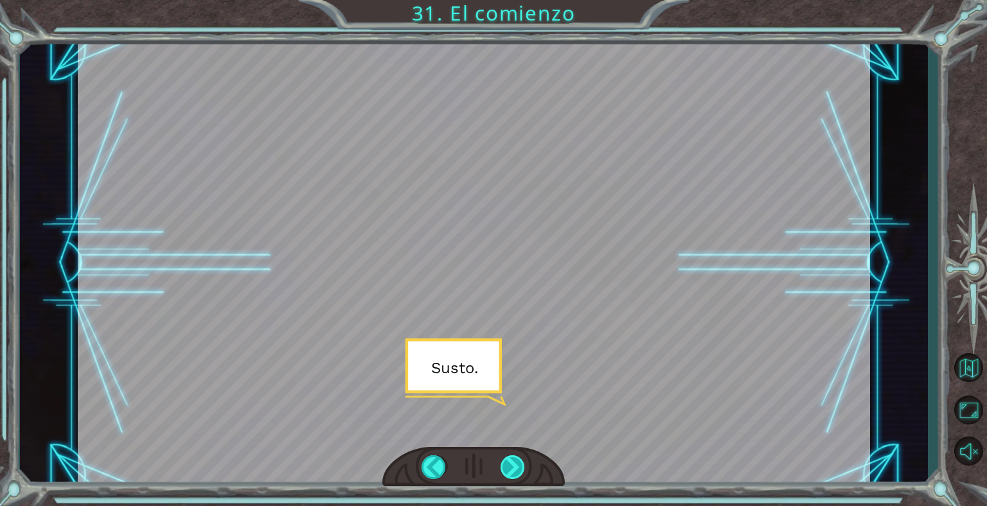
click at [519, 470] on div at bounding box center [514, 468] width 26 height 24
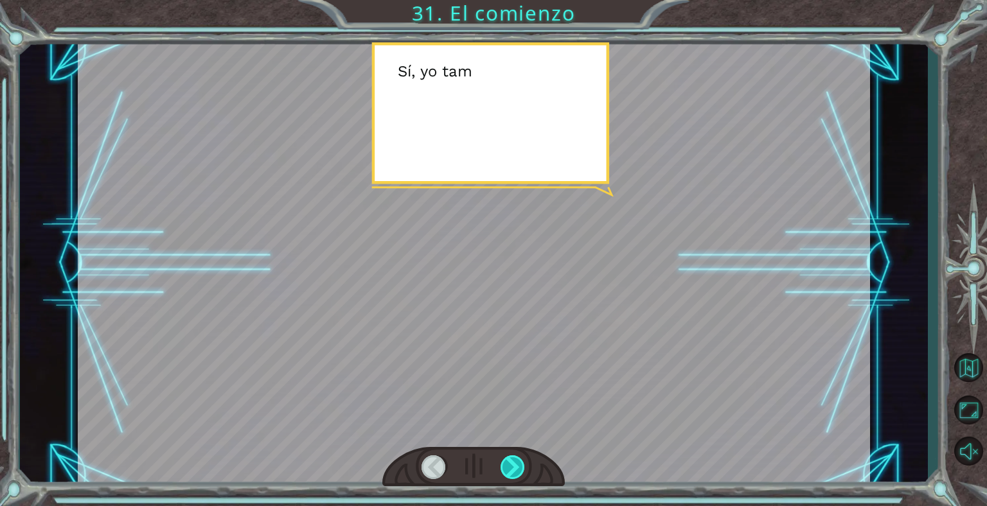
click at [519, 470] on div at bounding box center [514, 468] width 26 height 24
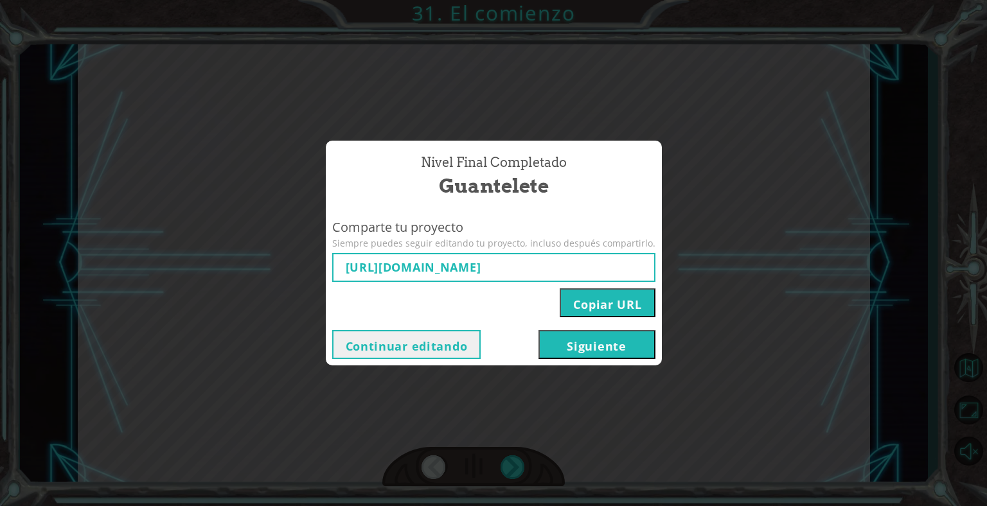
click at [584, 337] on button "Siguiente" at bounding box center [597, 344] width 117 height 29
